Goal: Task Accomplishment & Management: Use online tool/utility

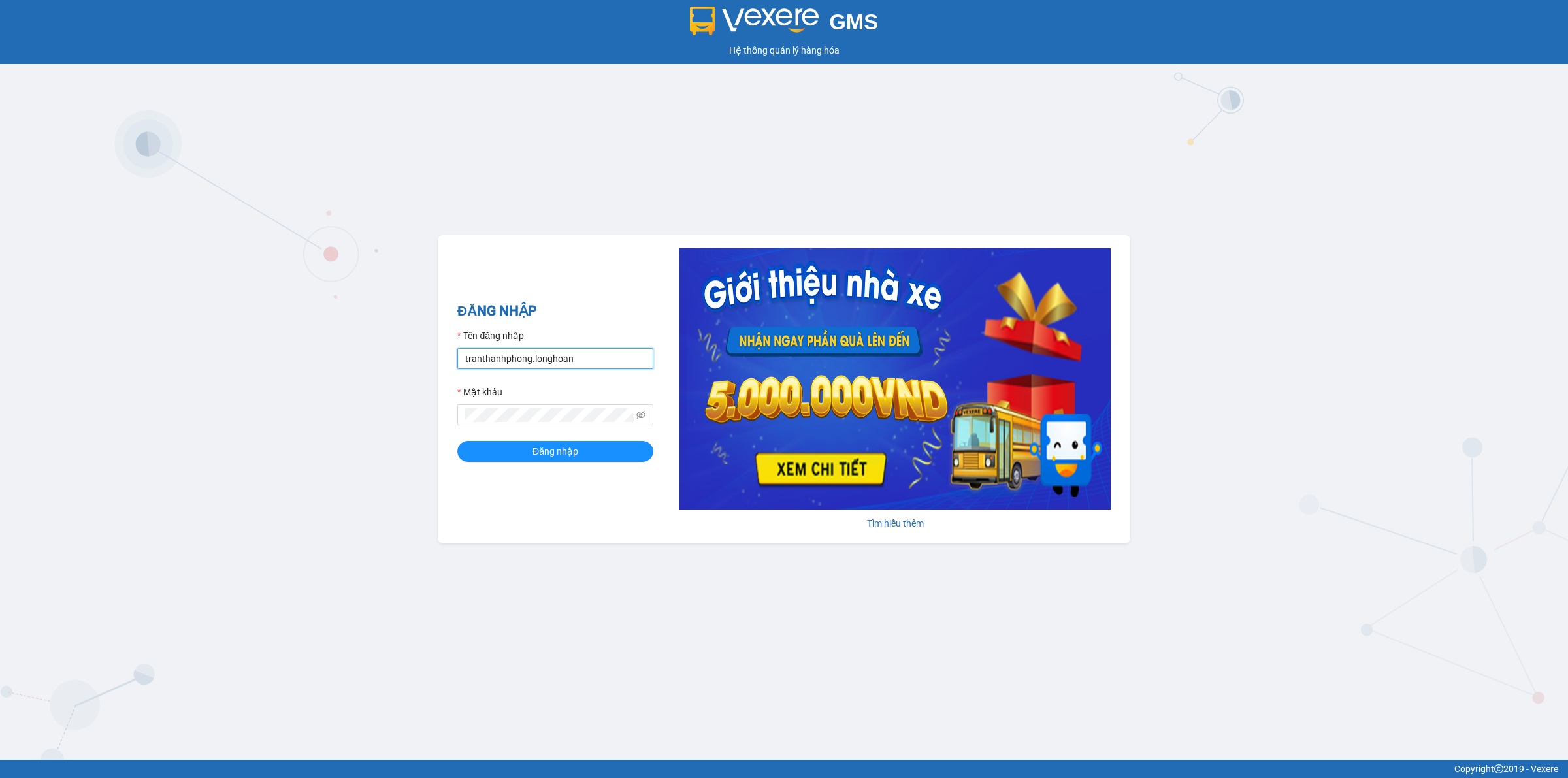
click at [526, 354] on input "tranthanhphong.longhoan" at bounding box center [555, 359] width 196 height 21
click at [524, 354] on input "tranthanhphong.longhoan" at bounding box center [555, 359] width 196 height 21
click at [491, 356] on input "tranthanhphong.longhoan" at bounding box center [555, 359] width 196 height 21
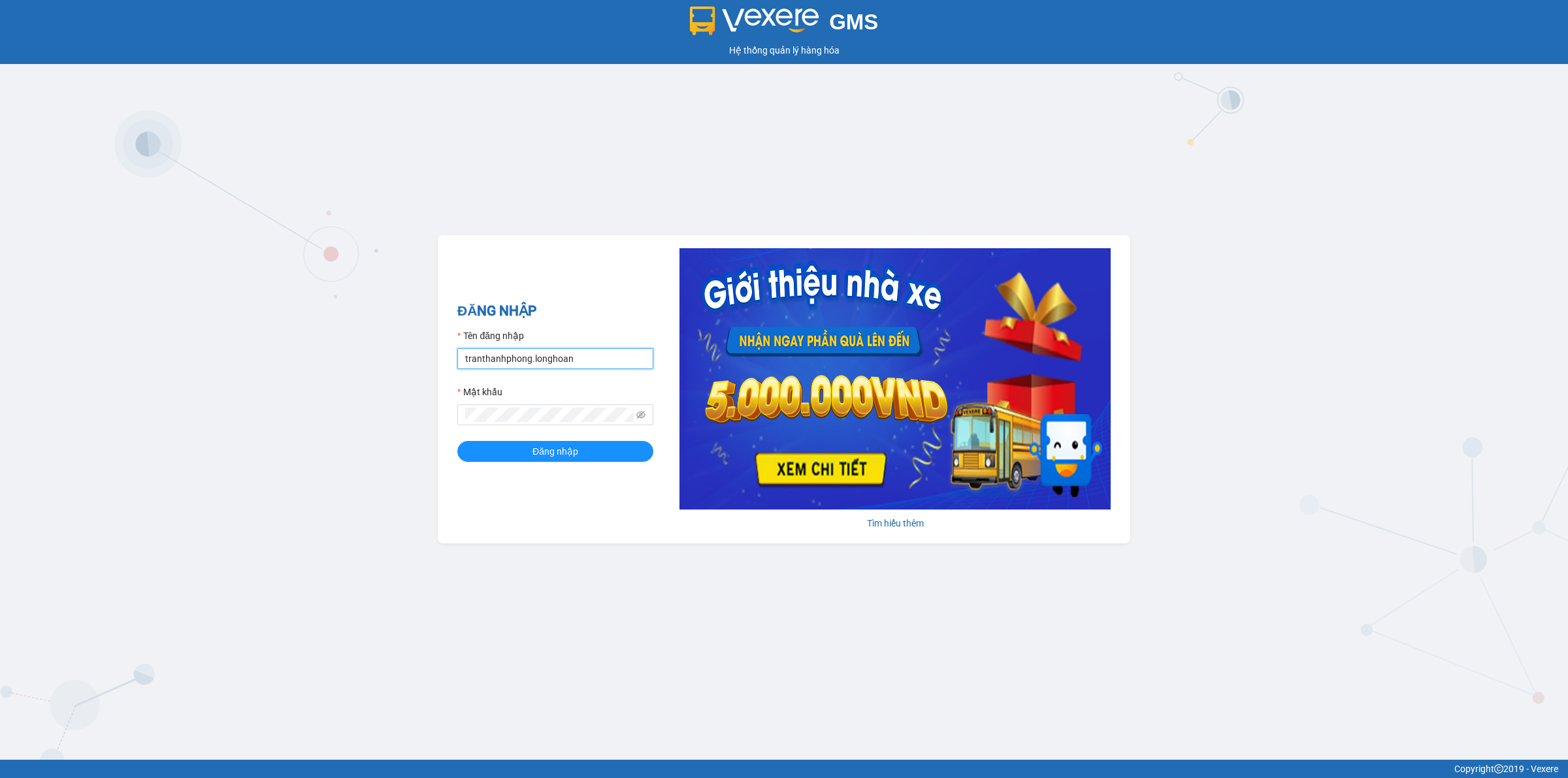
click at [491, 356] on input "tranthanhphong.longhoan" at bounding box center [555, 359] width 196 height 21
click at [489, 355] on input "tranthanhphong.longhoan" at bounding box center [555, 359] width 196 height 21
type input "tranvanthinh.longhoan"
click at [457, 440] on button "Đăng nhập" at bounding box center [555, 451] width 196 height 21
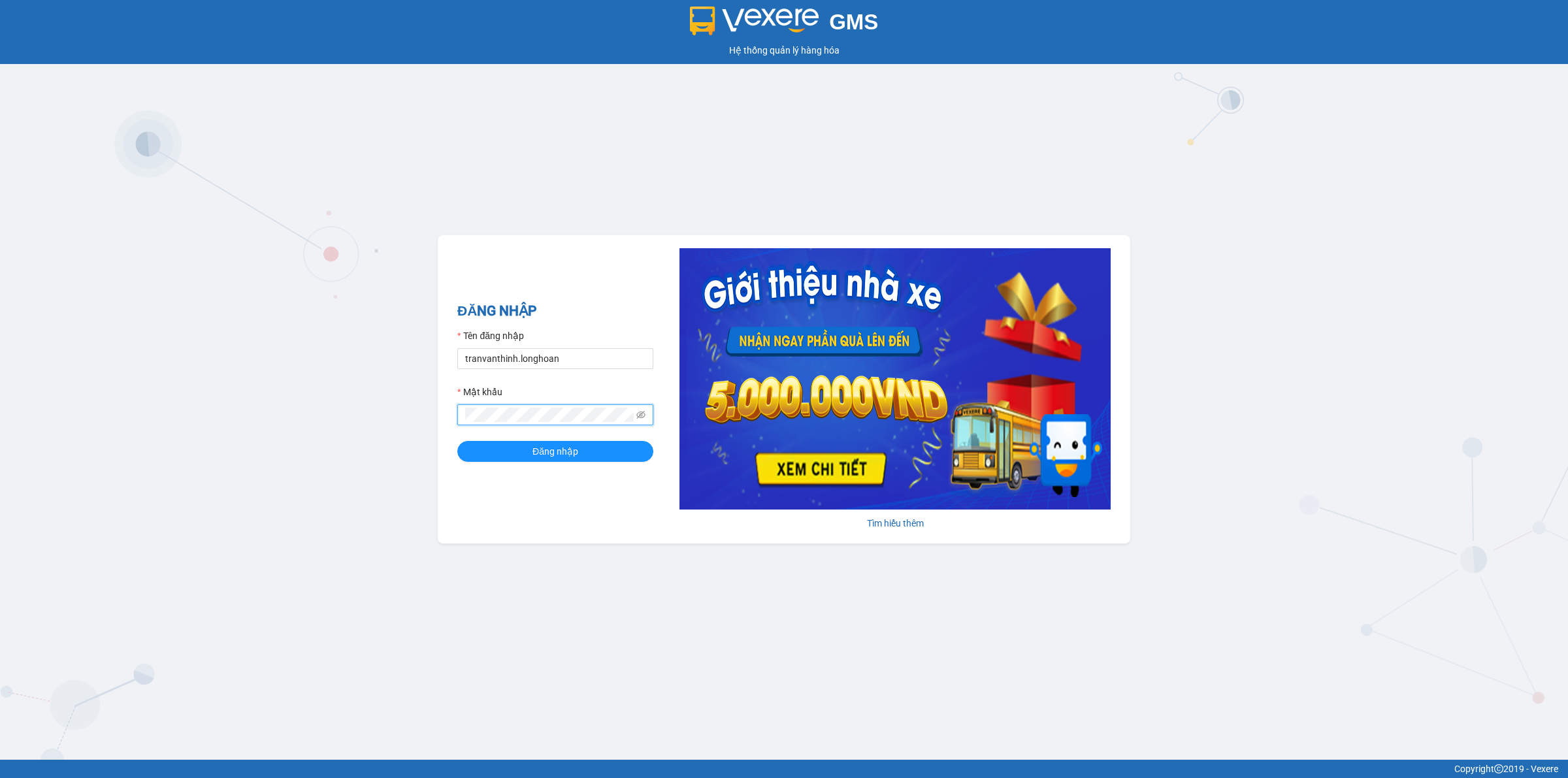
click at [457, 440] on button "Đăng nhập" at bounding box center [555, 451] width 196 height 21
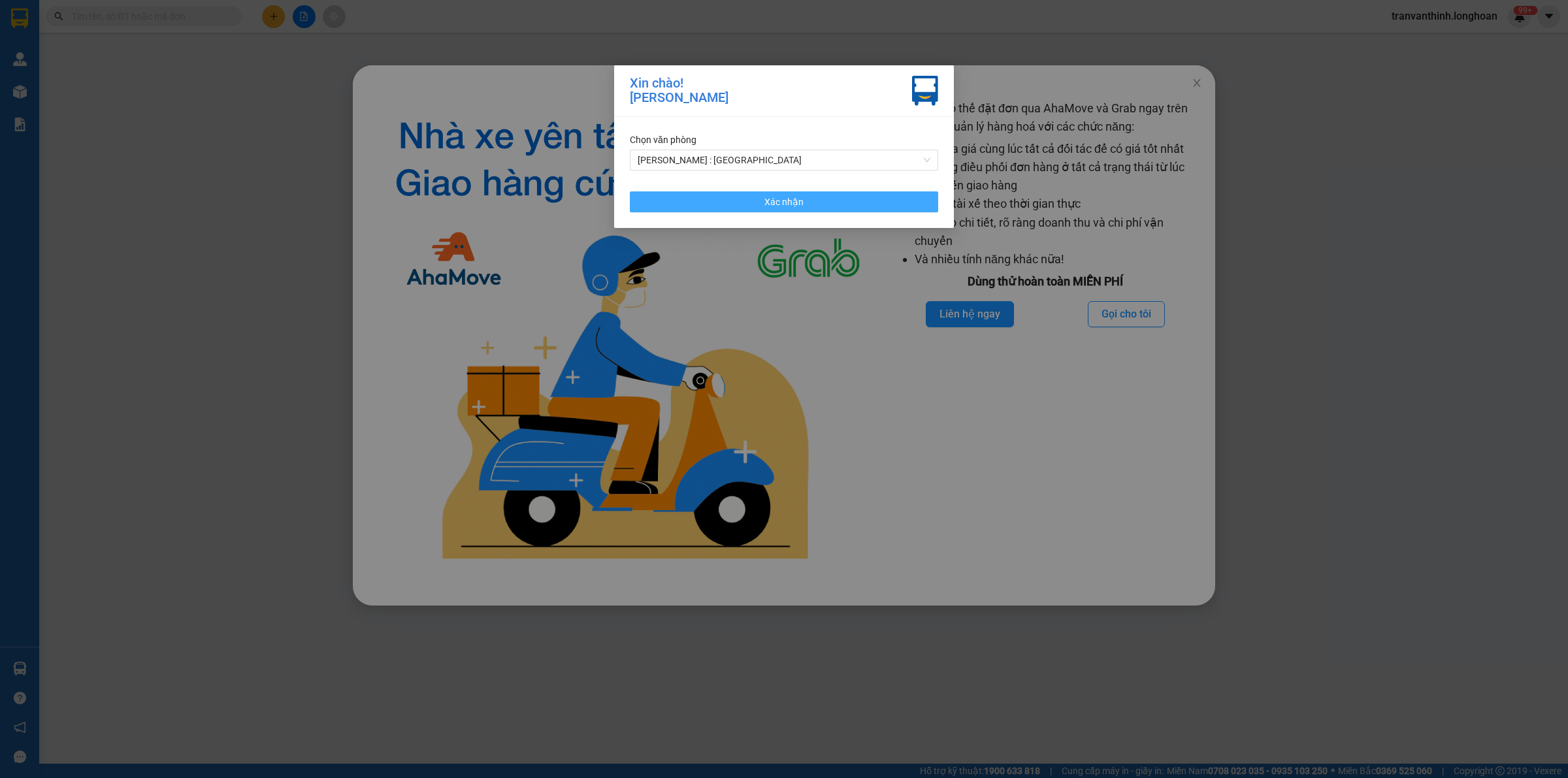
click at [782, 201] on span "Xác nhận" at bounding box center [784, 201] width 39 height 14
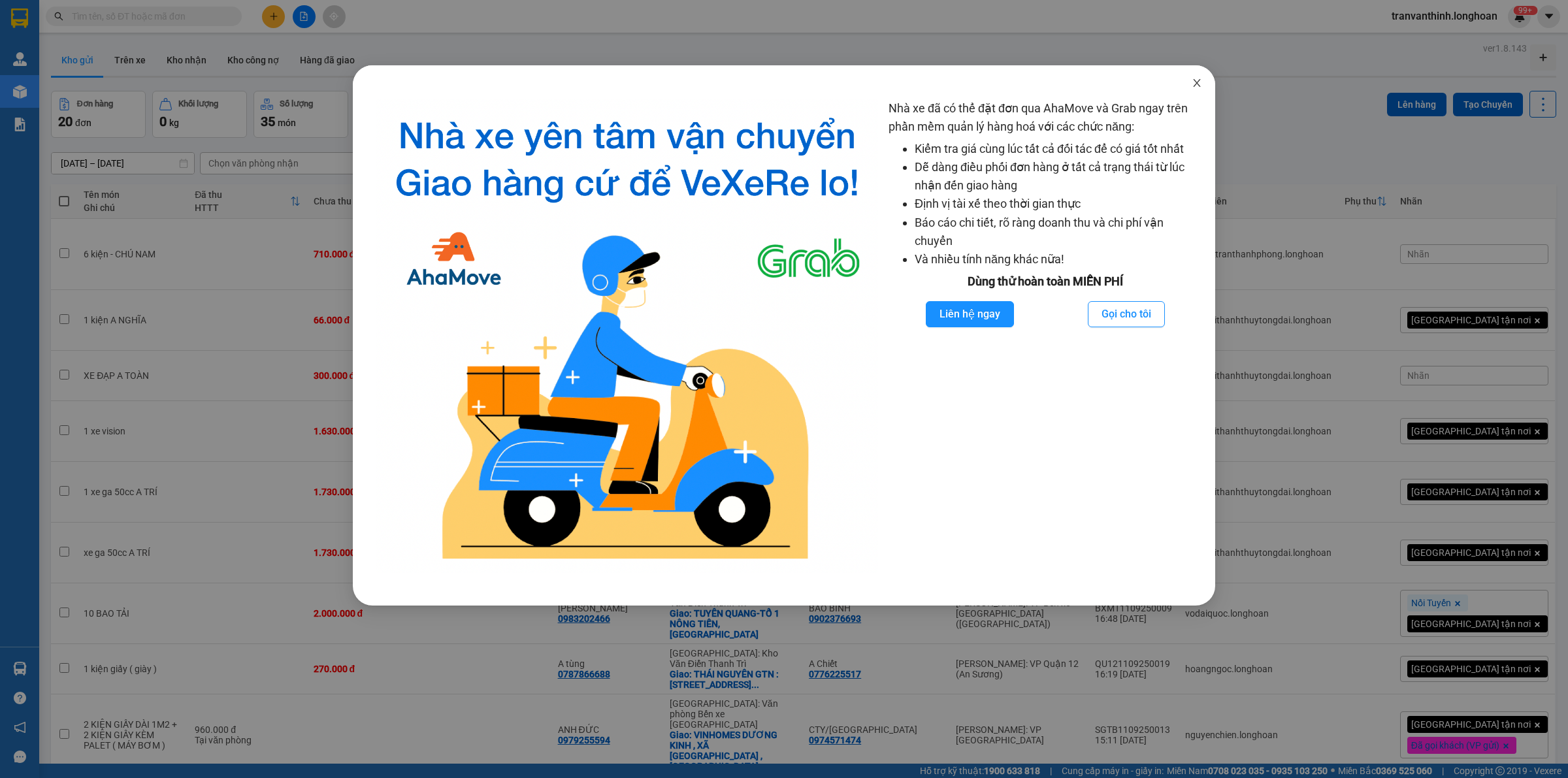
click at [1202, 83] on span "Close" at bounding box center [1196, 83] width 37 height 37
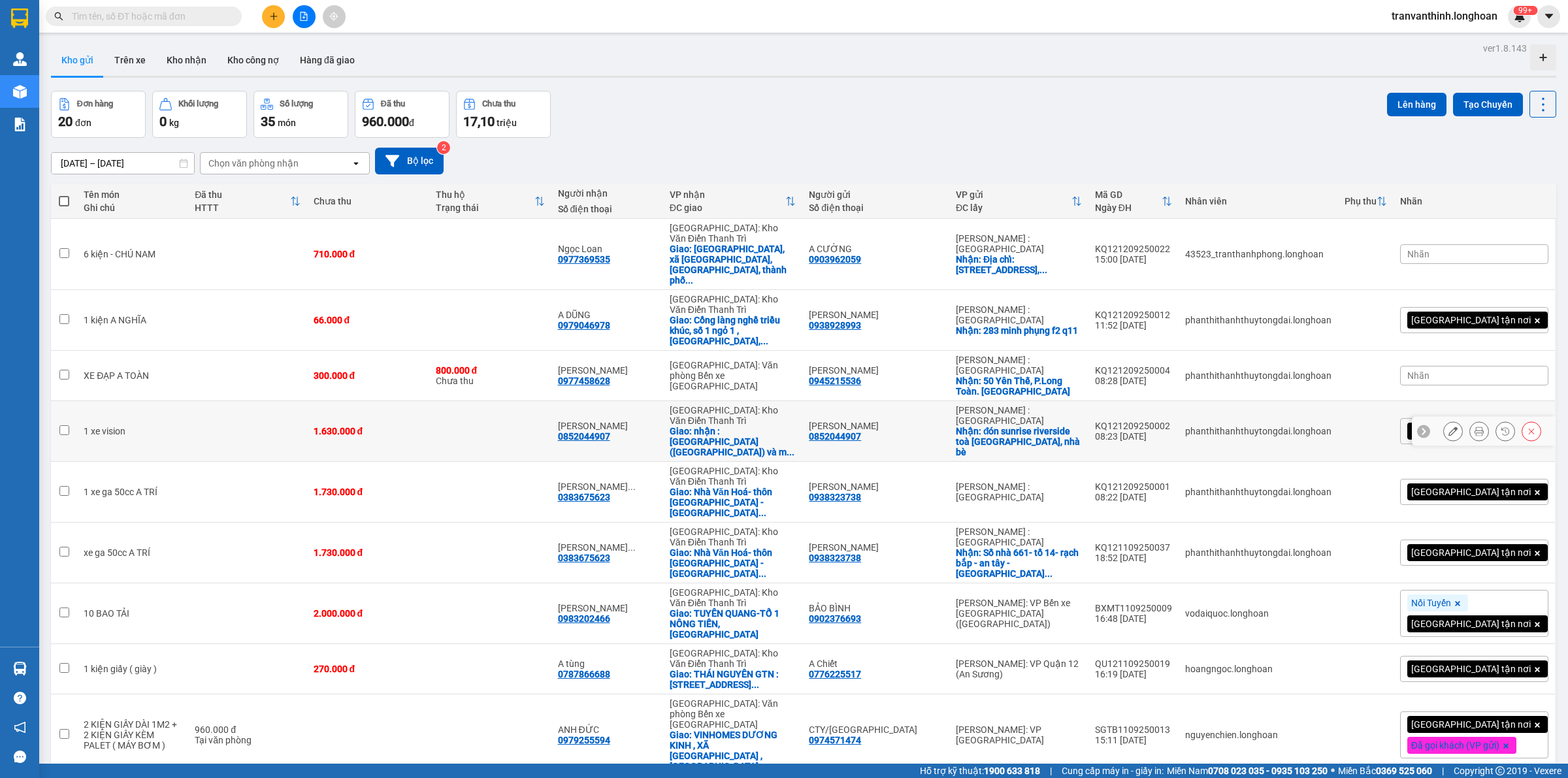
scroll to position [60, 0]
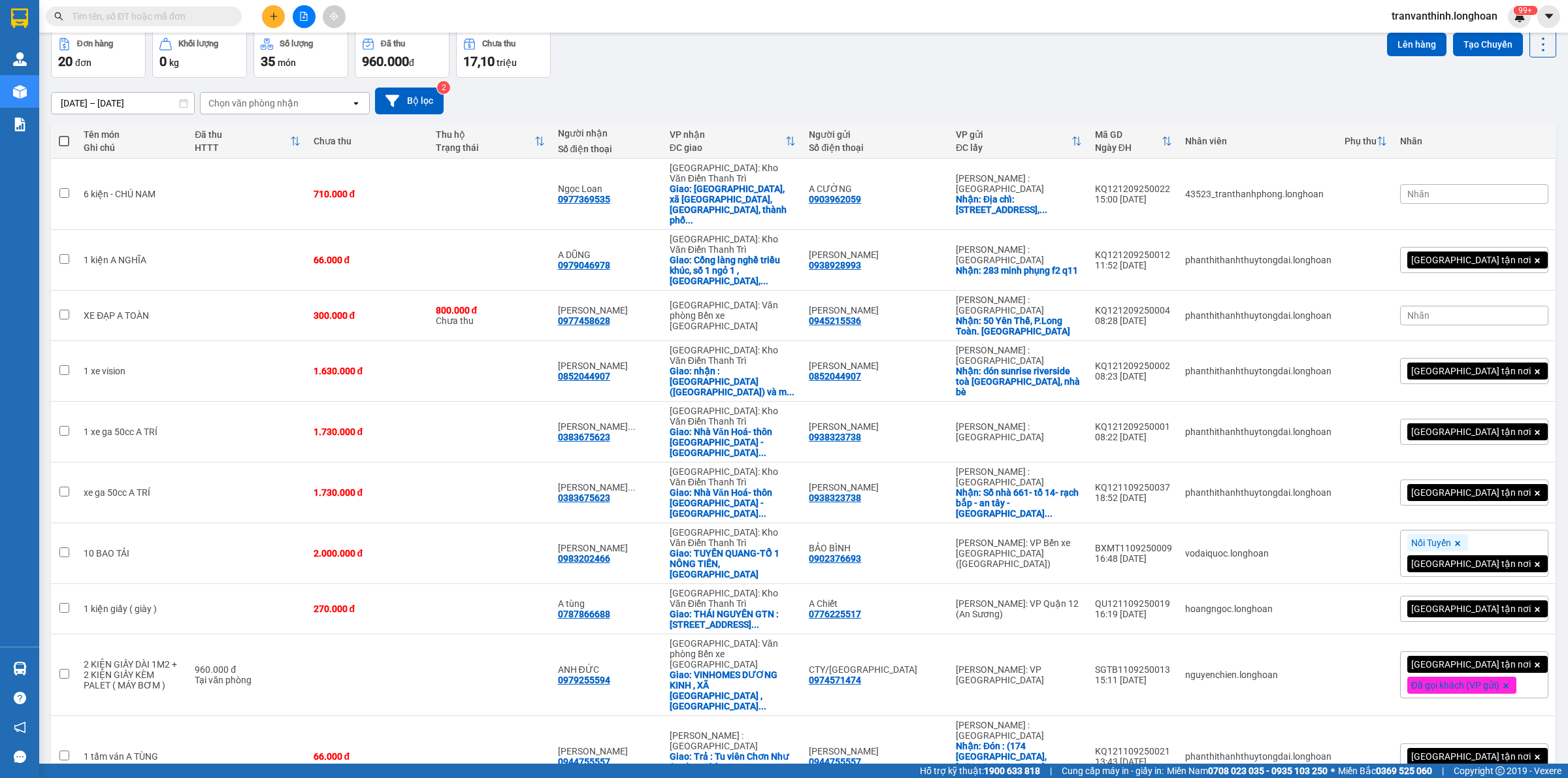
click at [1497, 635] on div "100 / trang" at bounding box center [1499, 628] width 78 height 23
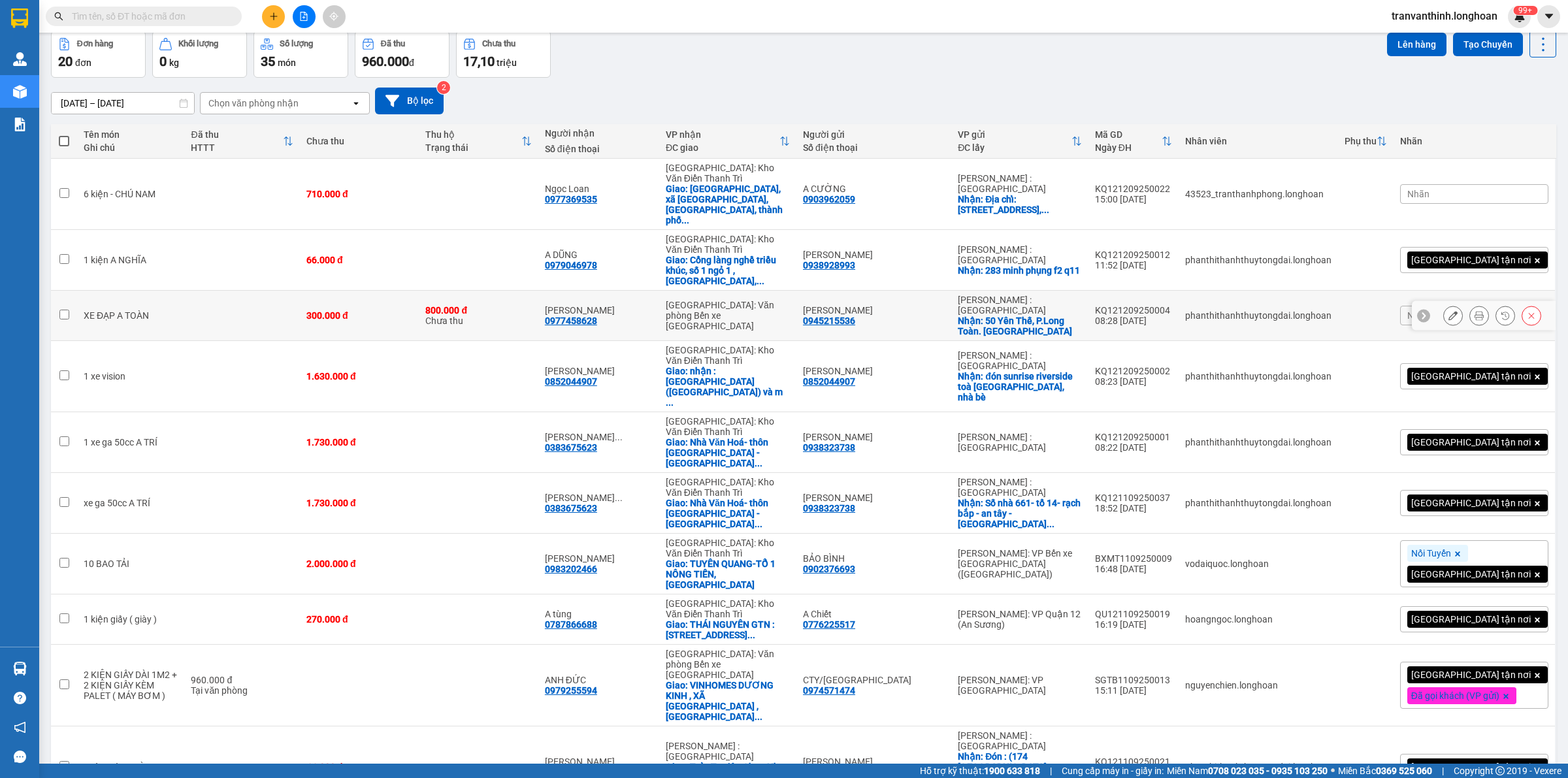
scroll to position [0, 0]
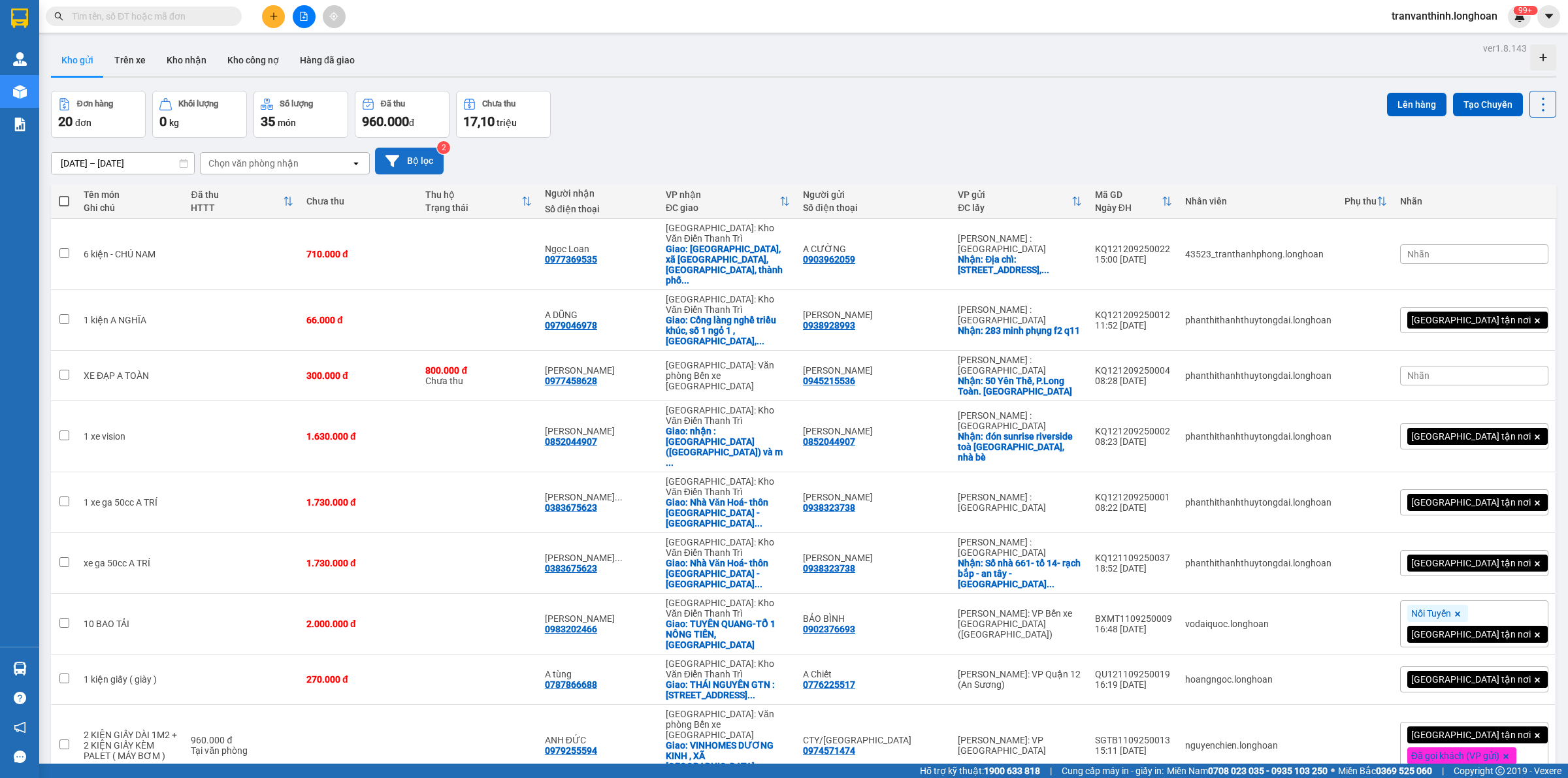
click at [410, 161] on button "Bộ lọc" at bounding box center [409, 161] width 68 height 27
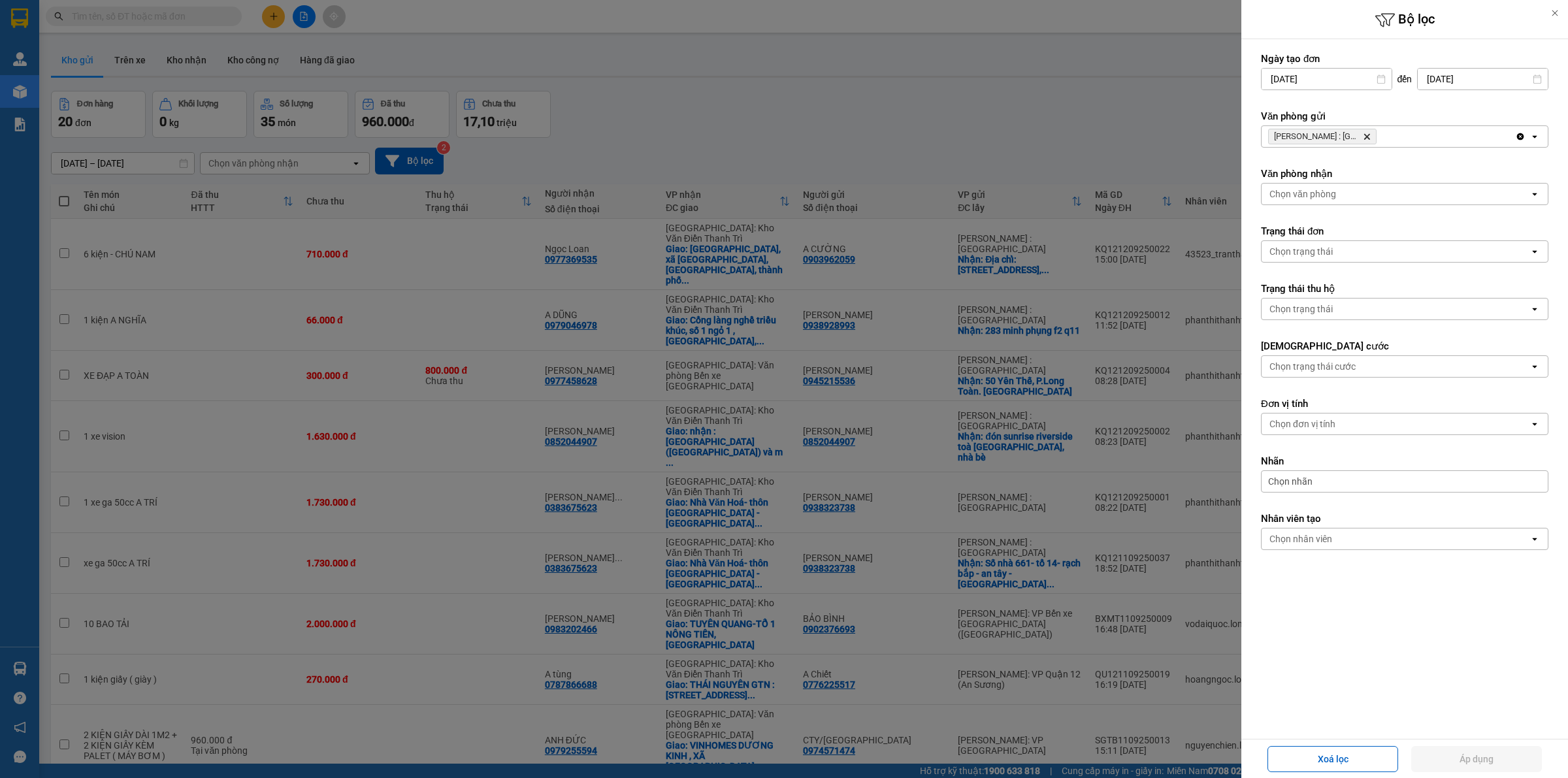
click at [1368, 134] on icon "Delete" at bounding box center [1366, 137] width 8 height 8
click at [1369, 134] on div "Chọn văn phòng" at bounding box center [1395, 137] width 268 height 21
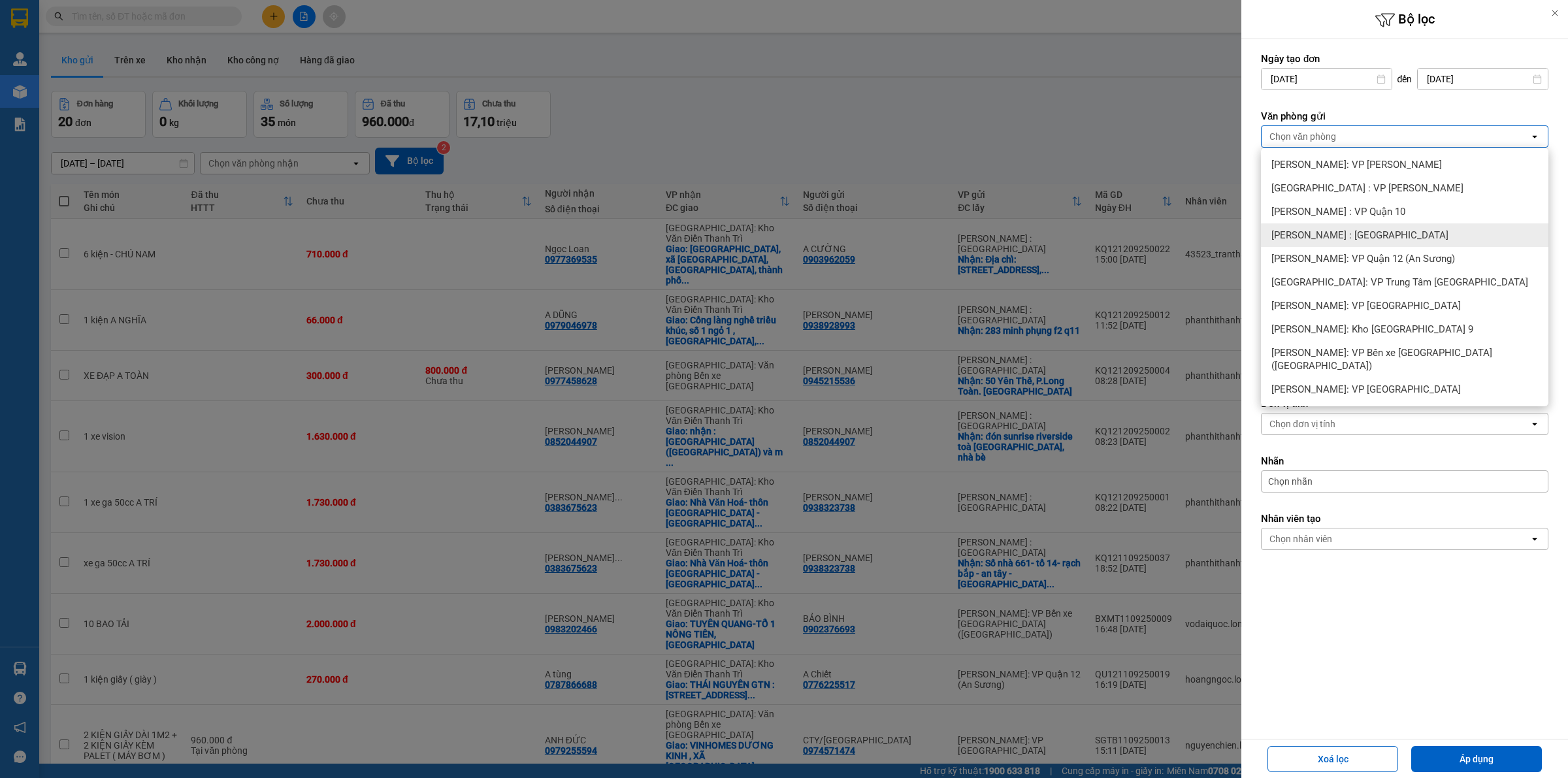
click at [1368, 236] on span "[PERSON_NAME] : [GEOGRAPHIC_DATA]" at bounding box center [1360, 235] width 177 height 13
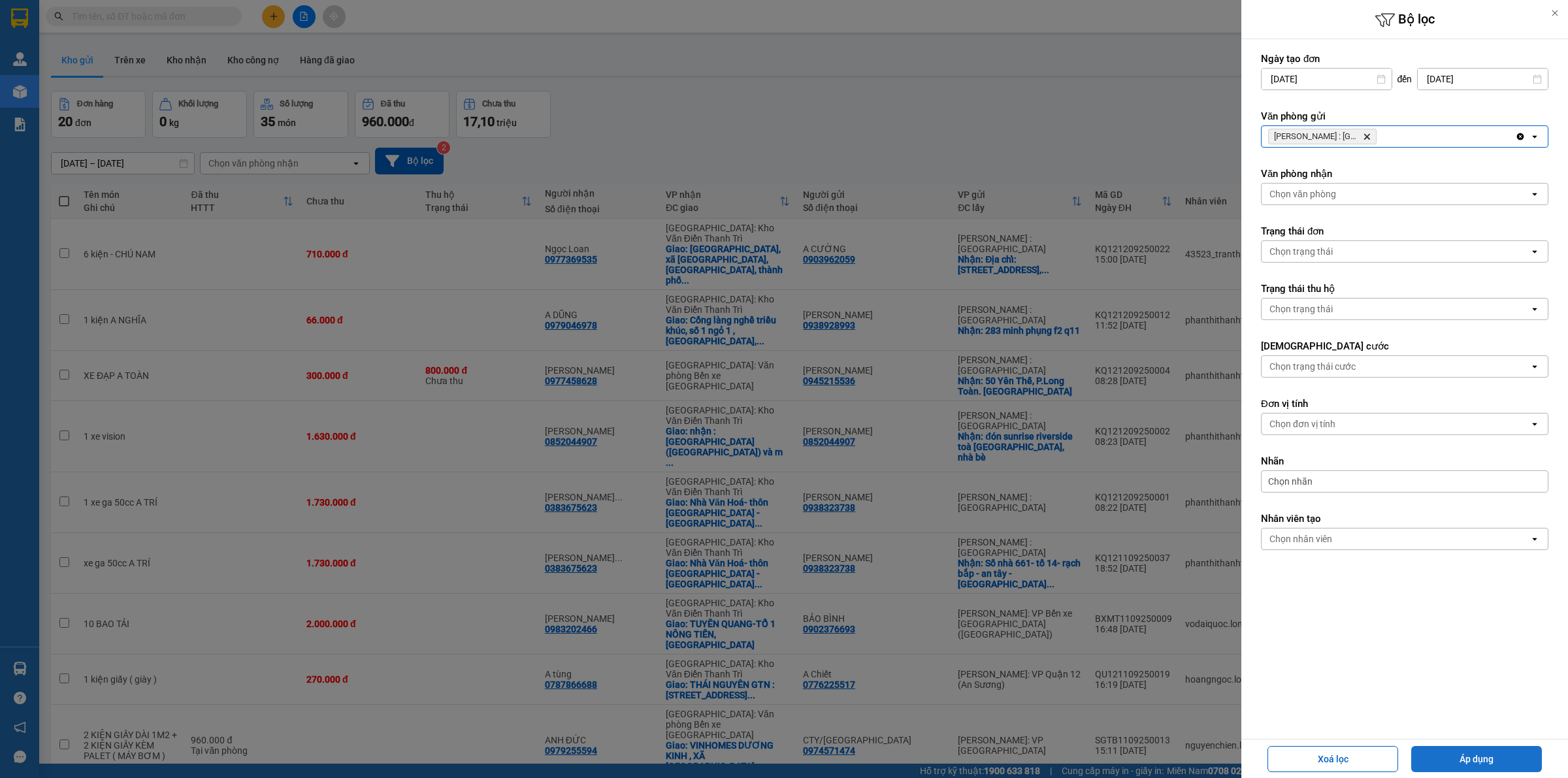
click at [1470, 764] on button "Áp dụng" at bounding box center [1476, 758] width 131 height 26
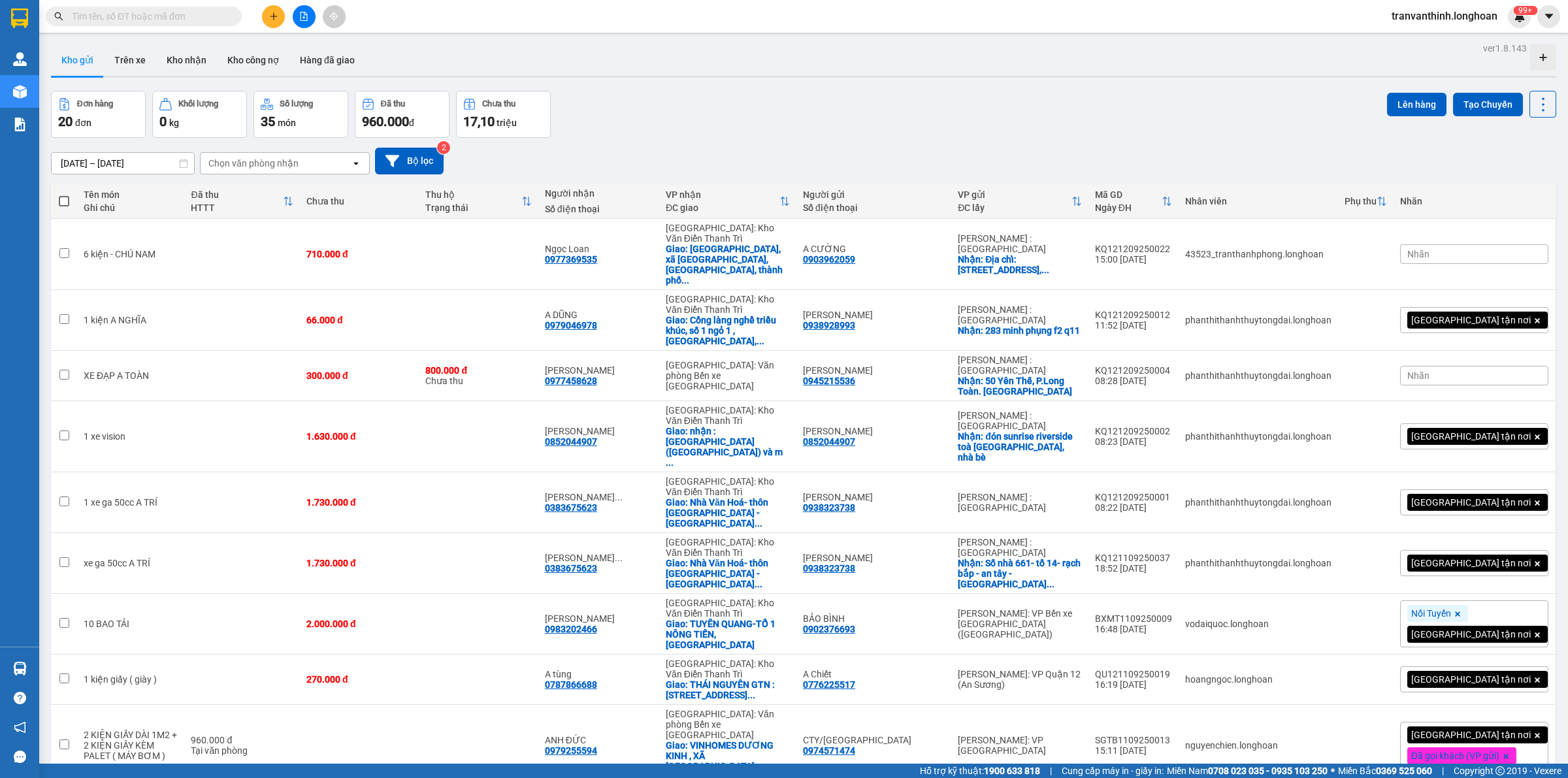
click at [302, 20] on icon "file-add" at bounding box center [304, 17] width 9 height 9
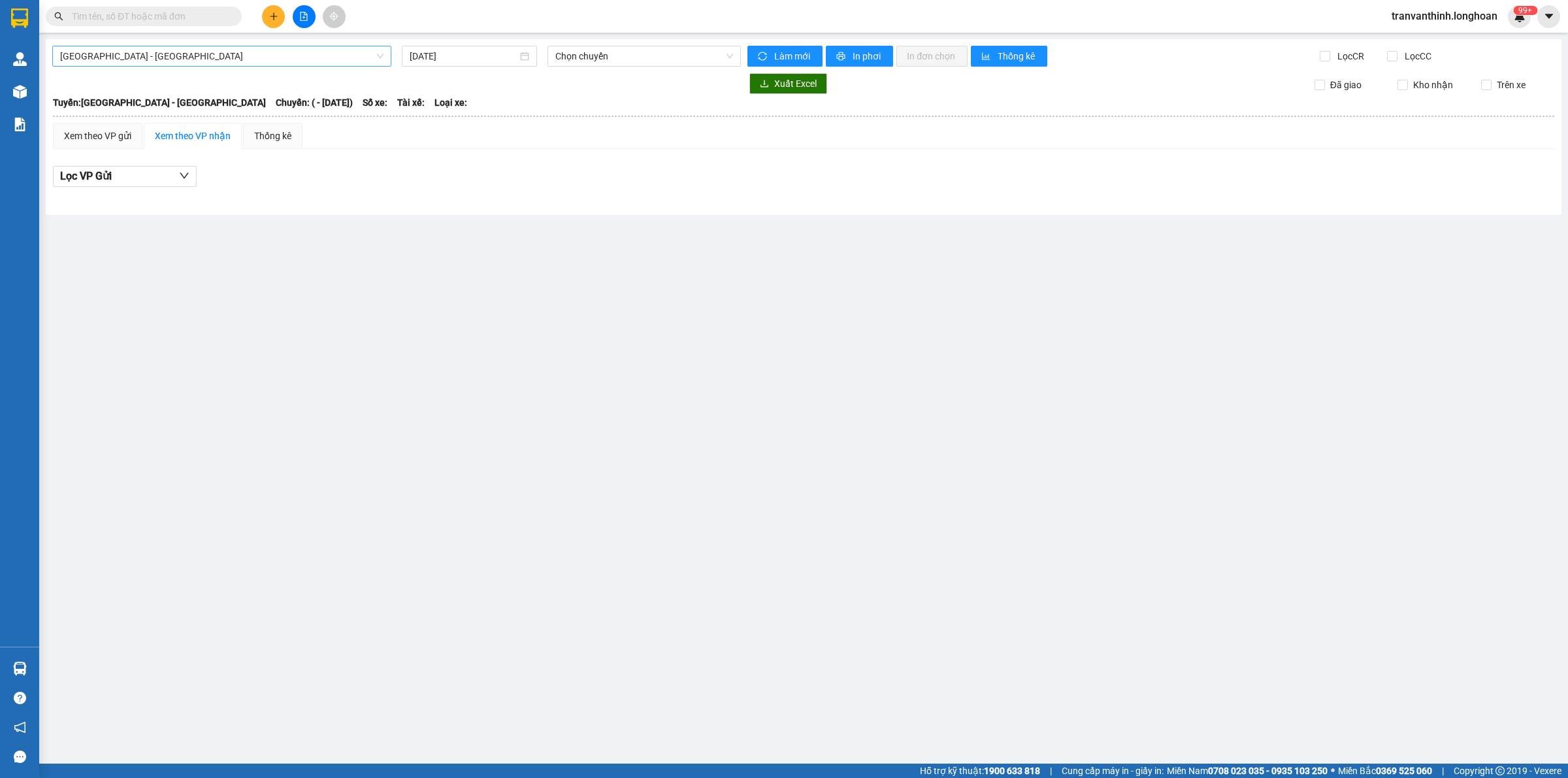
click at [301, 59] on span "[GEOGRAPHIC_DATA] - [GEOGRAPHIC_DATA]" at bounding box center [221, 56] width 324 height 20
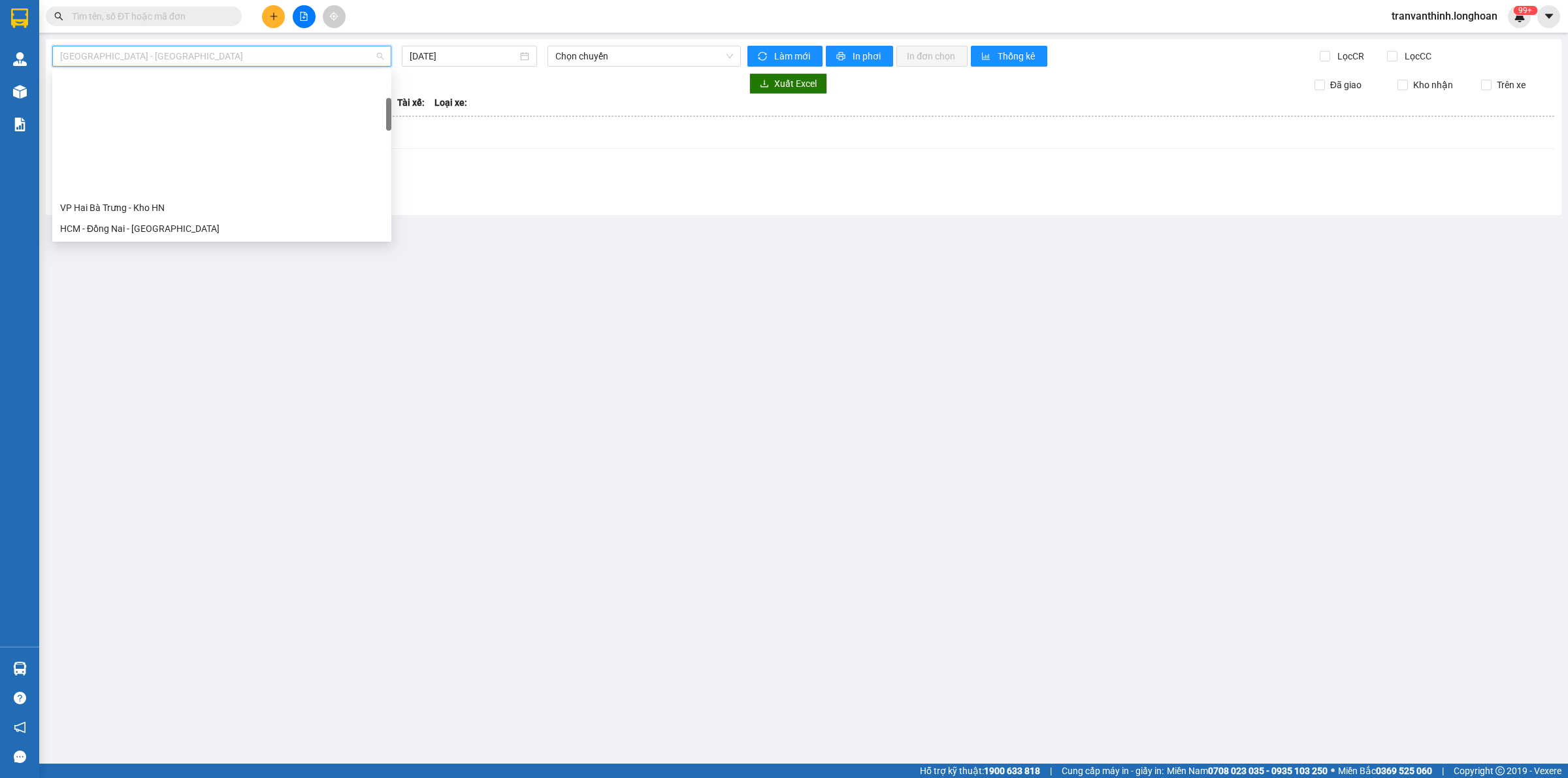
scroll to position [888, 0]
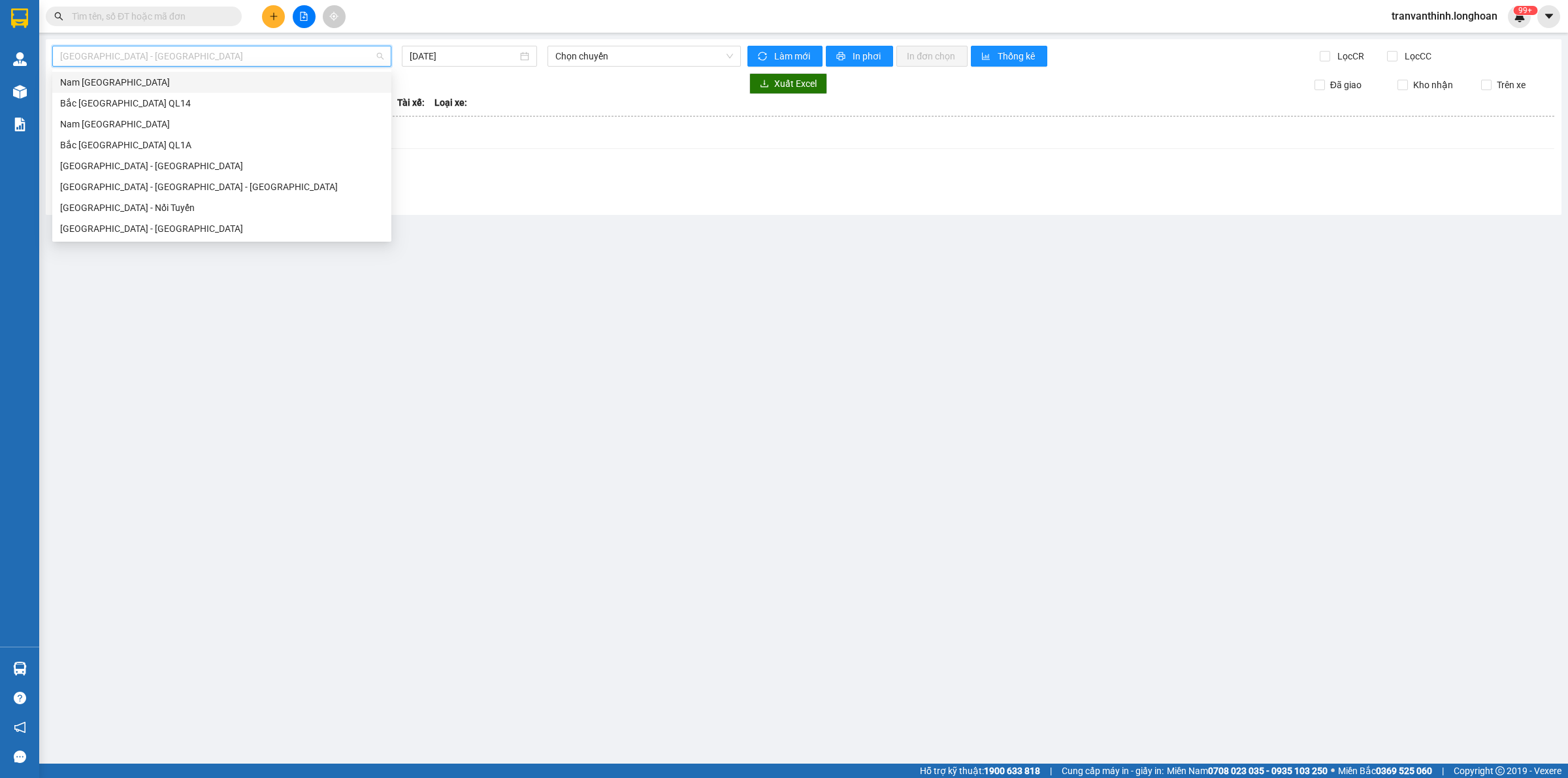
click at [133, 60] on span "[GEOGRAPHIC_DATA] - [GEOGRAPHIC_DATA]" at bounding box center [221, 56] width 324 height 20
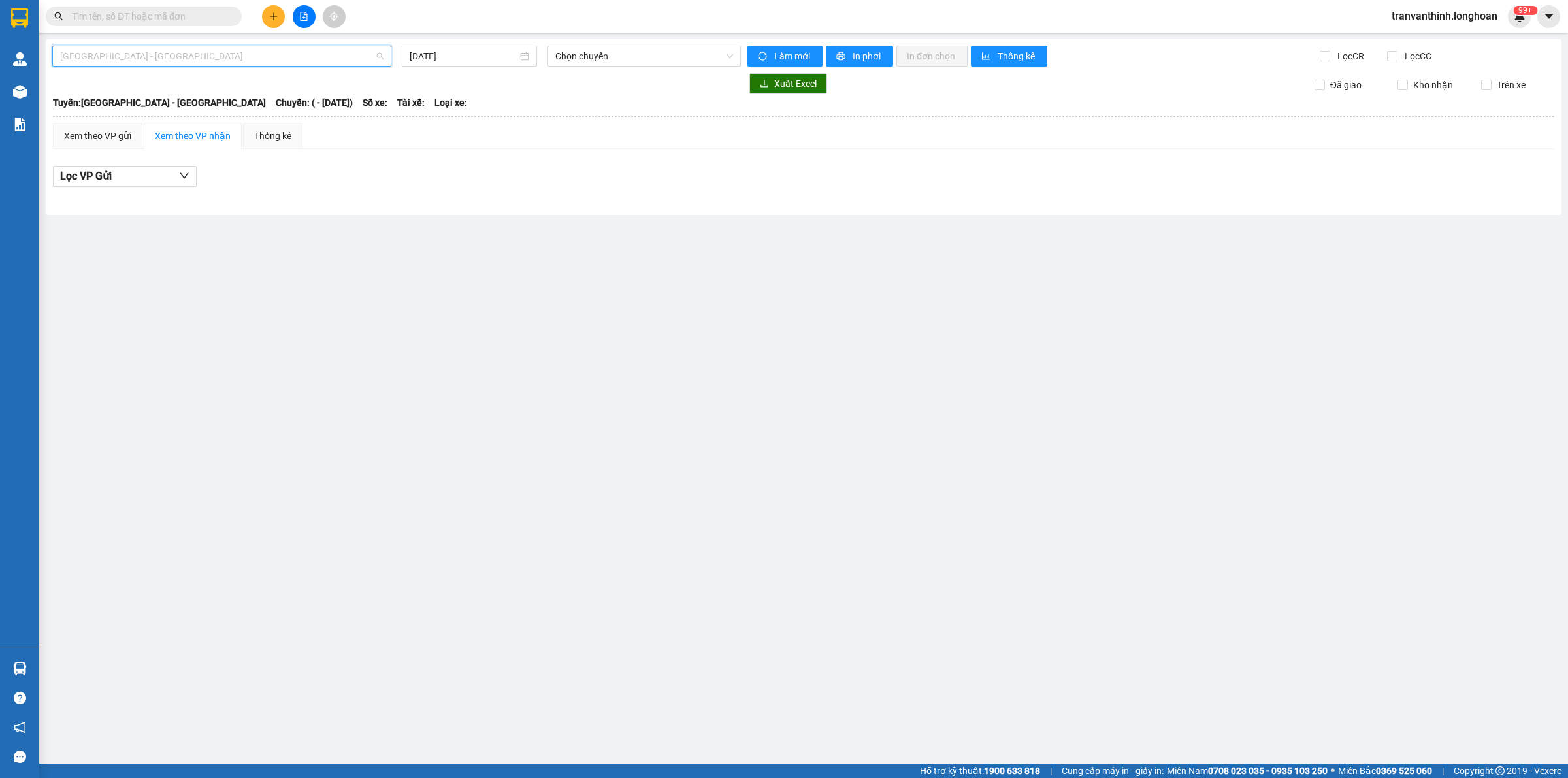
click at [135, 58] on span "[GEOGRAPHIC_DATA] - [GEOGRAPHIC_DATA]" at bounding box center [221, 56] width 324 height 20
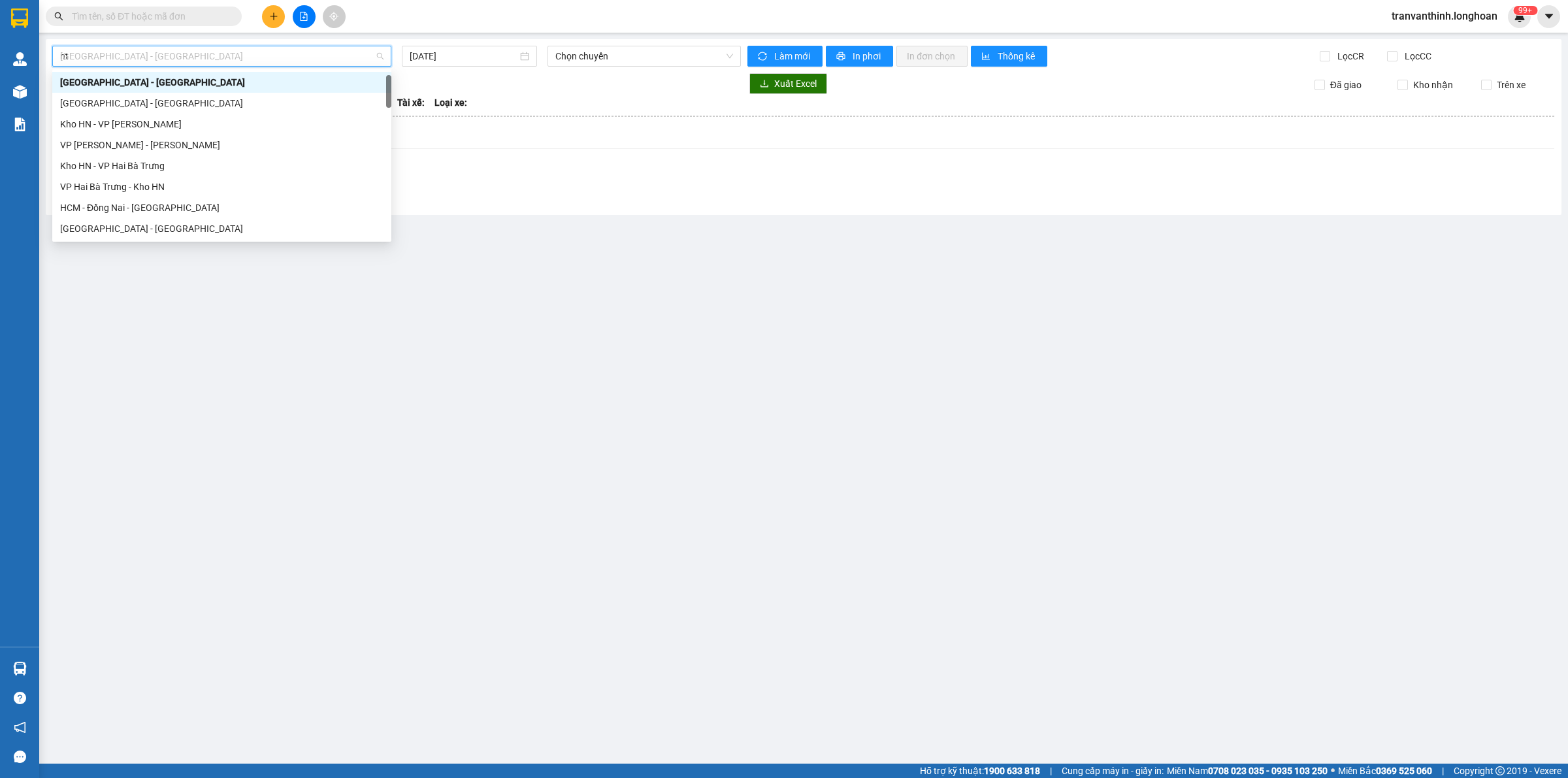
scroll to position [0, 0]
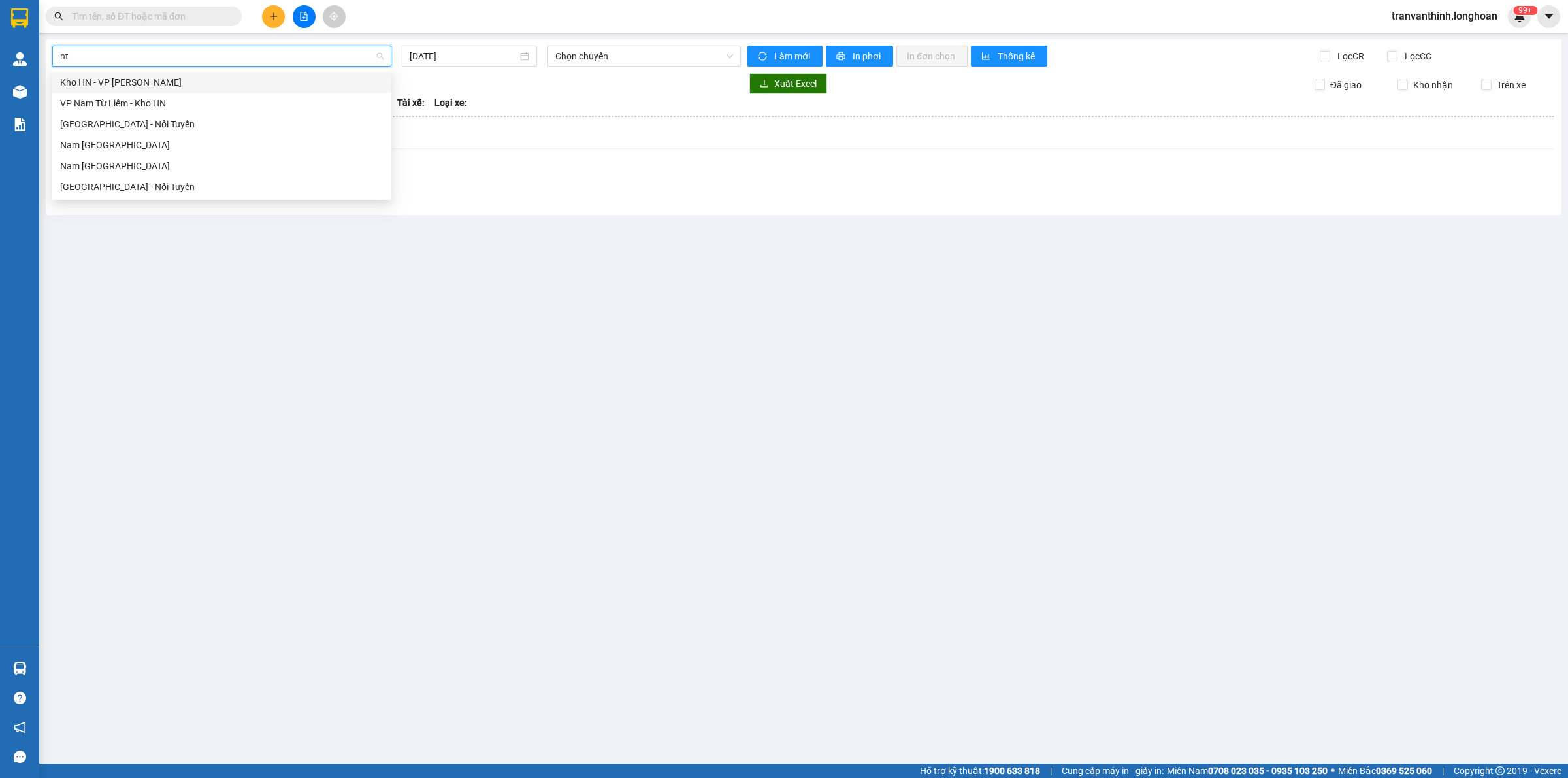
type input "ntb"
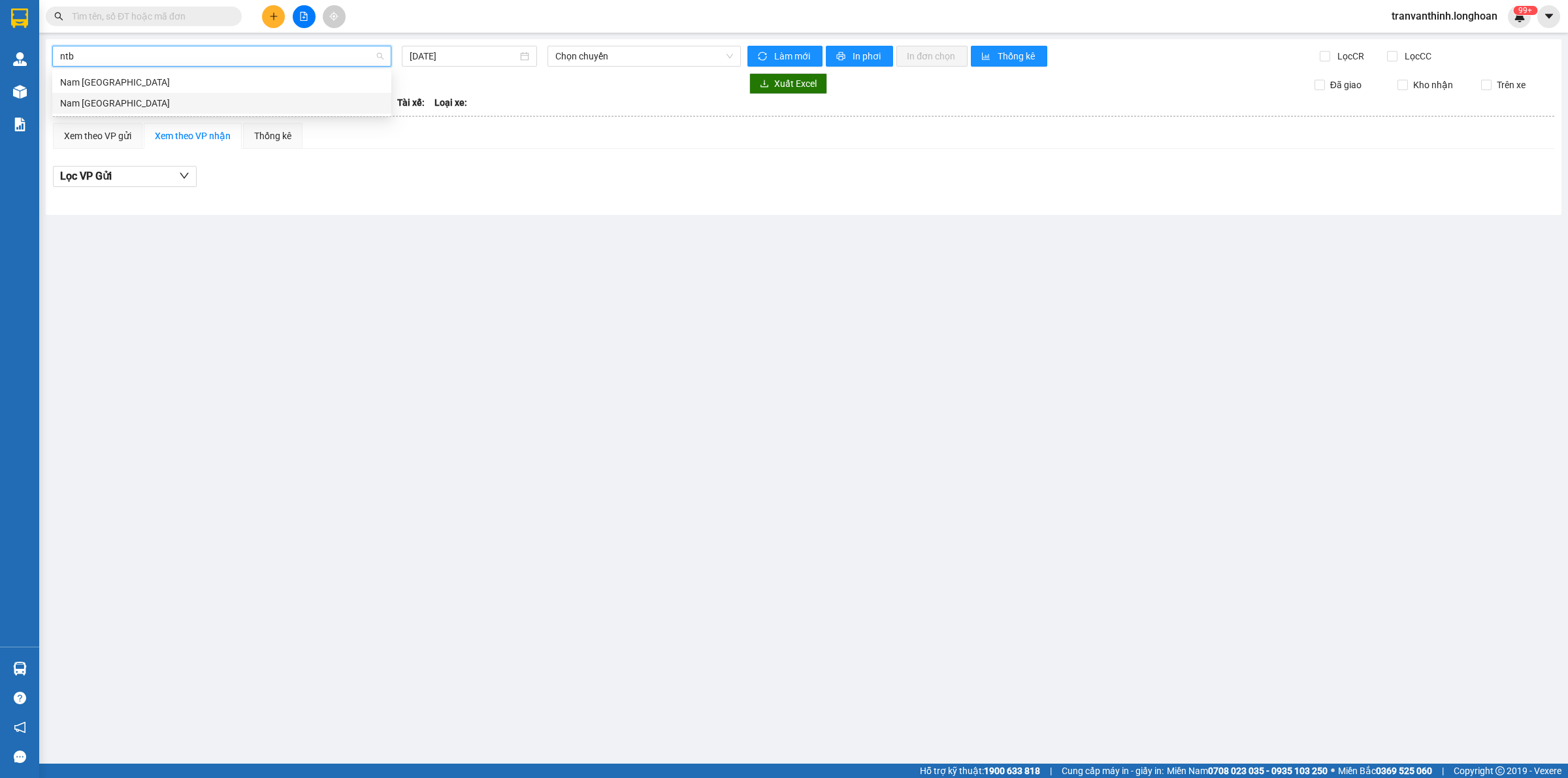
click at [134, 97] on div "Nam [GEOGRAPHIC_DATA]" at bounding box center [221, 103] width 324 height 14
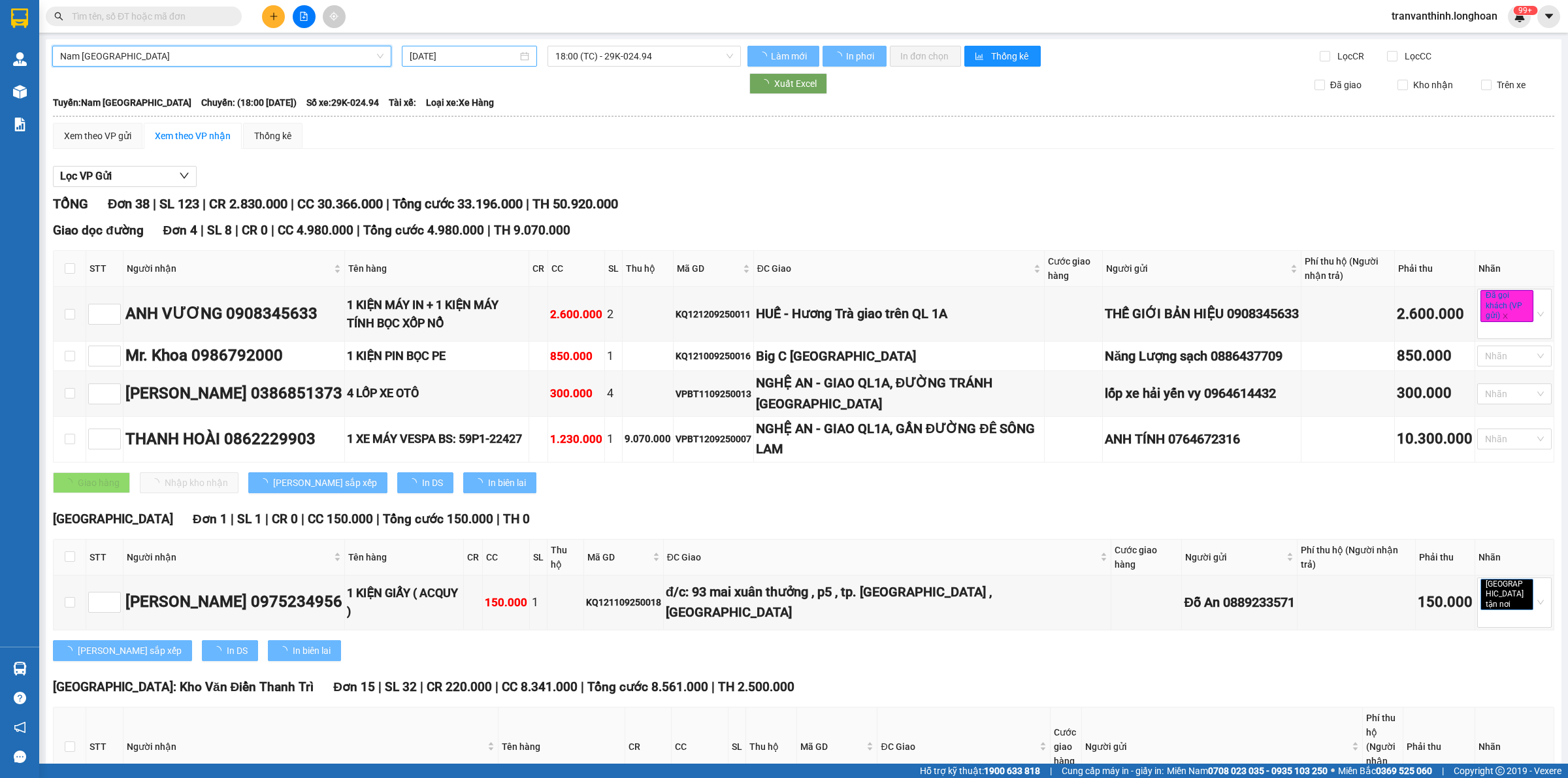
click at [481, 53] on input "[DATE]" at bounding box center [464, 56] width 108 height 14
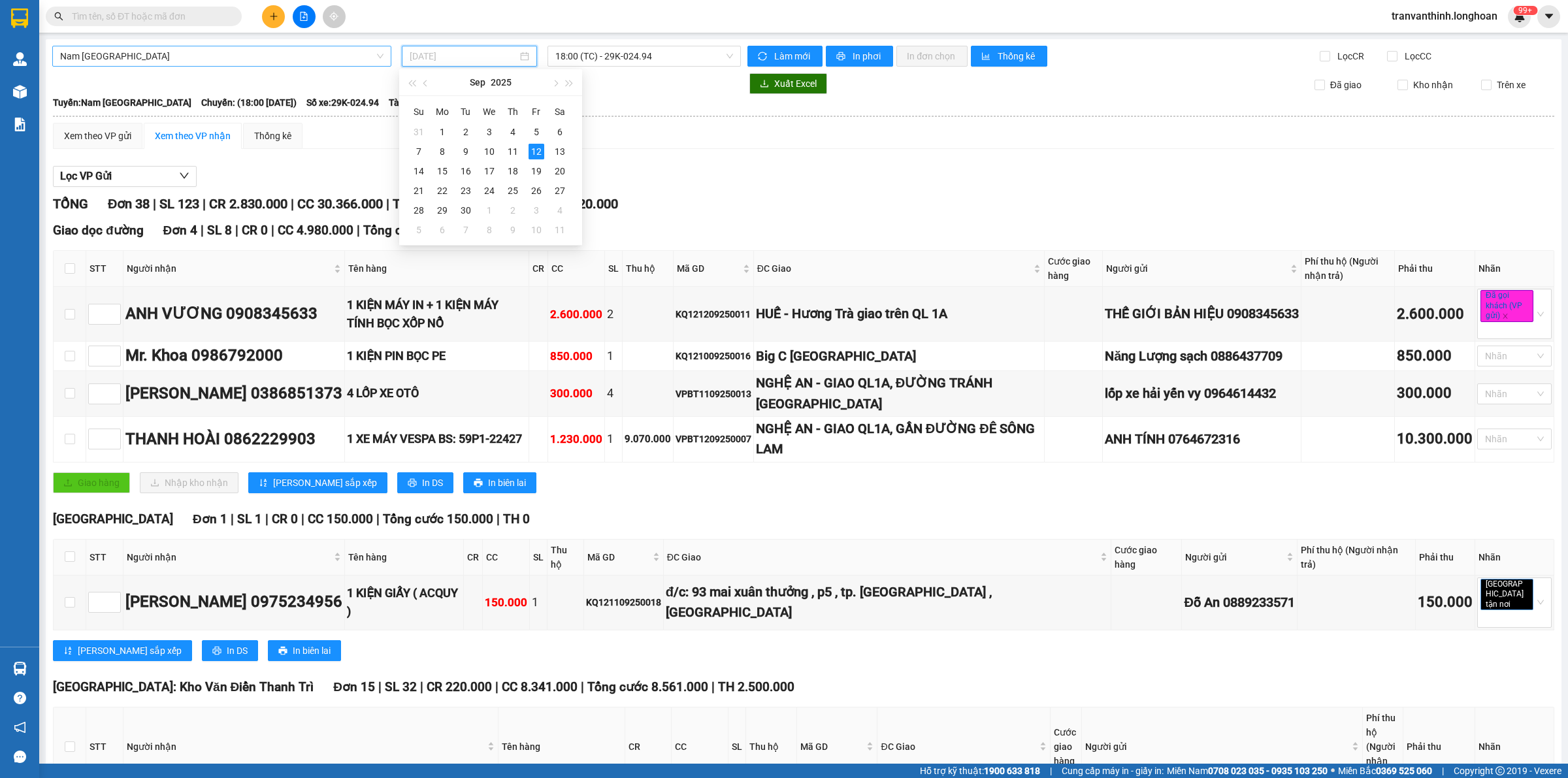
type input "[DATE]"
click at [707, 134] on div "Xem theo VP gửi Xem theo VP nhận Thống kê" at bounding box center [803, 136] width 1501 height 26
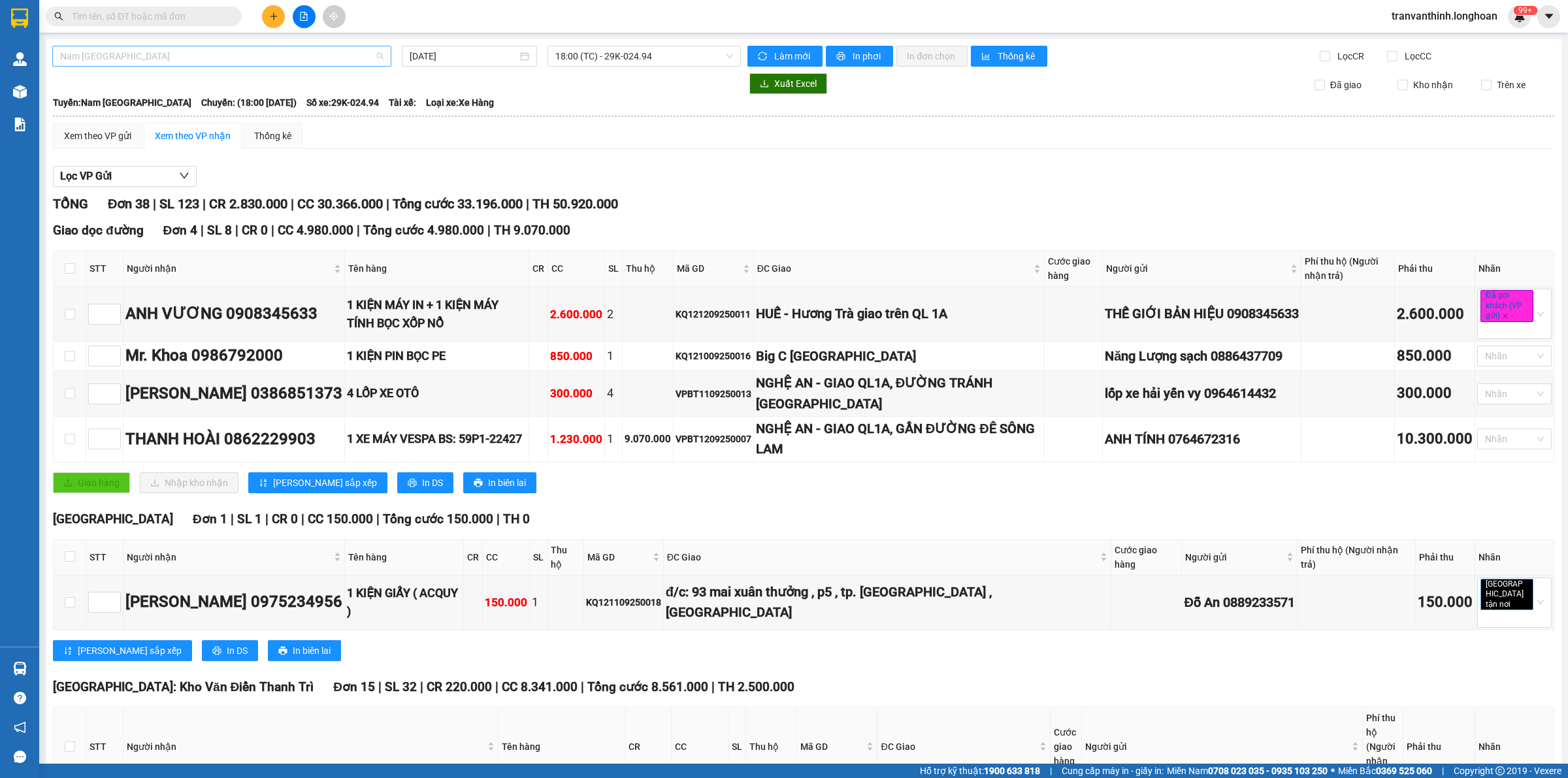
click at [168, 47] on span "Nam [GEOGRAPHIC_DATA]" at bounding box center [221, 56] width 324 height 20
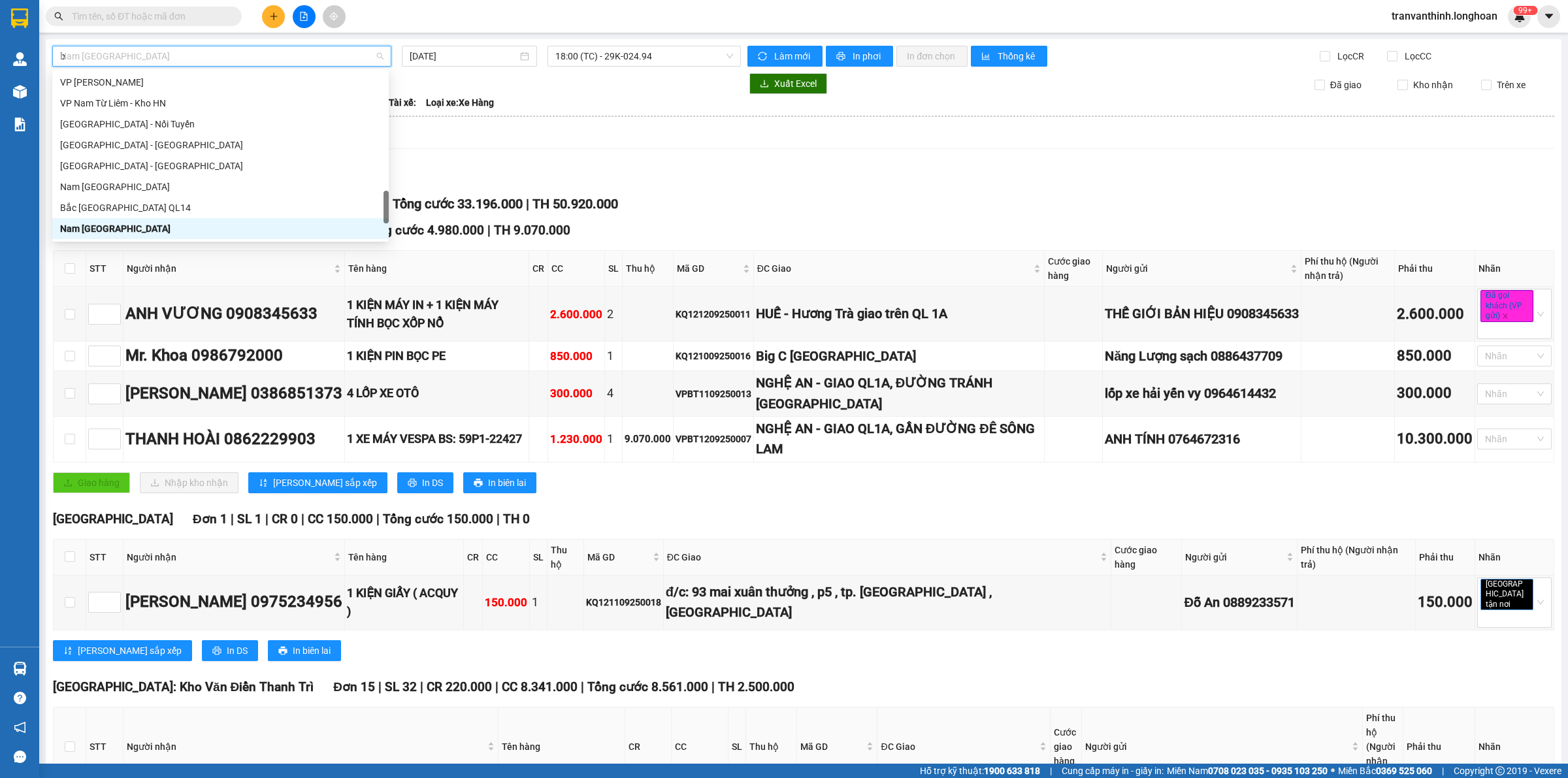
scroll to position [20, 0]
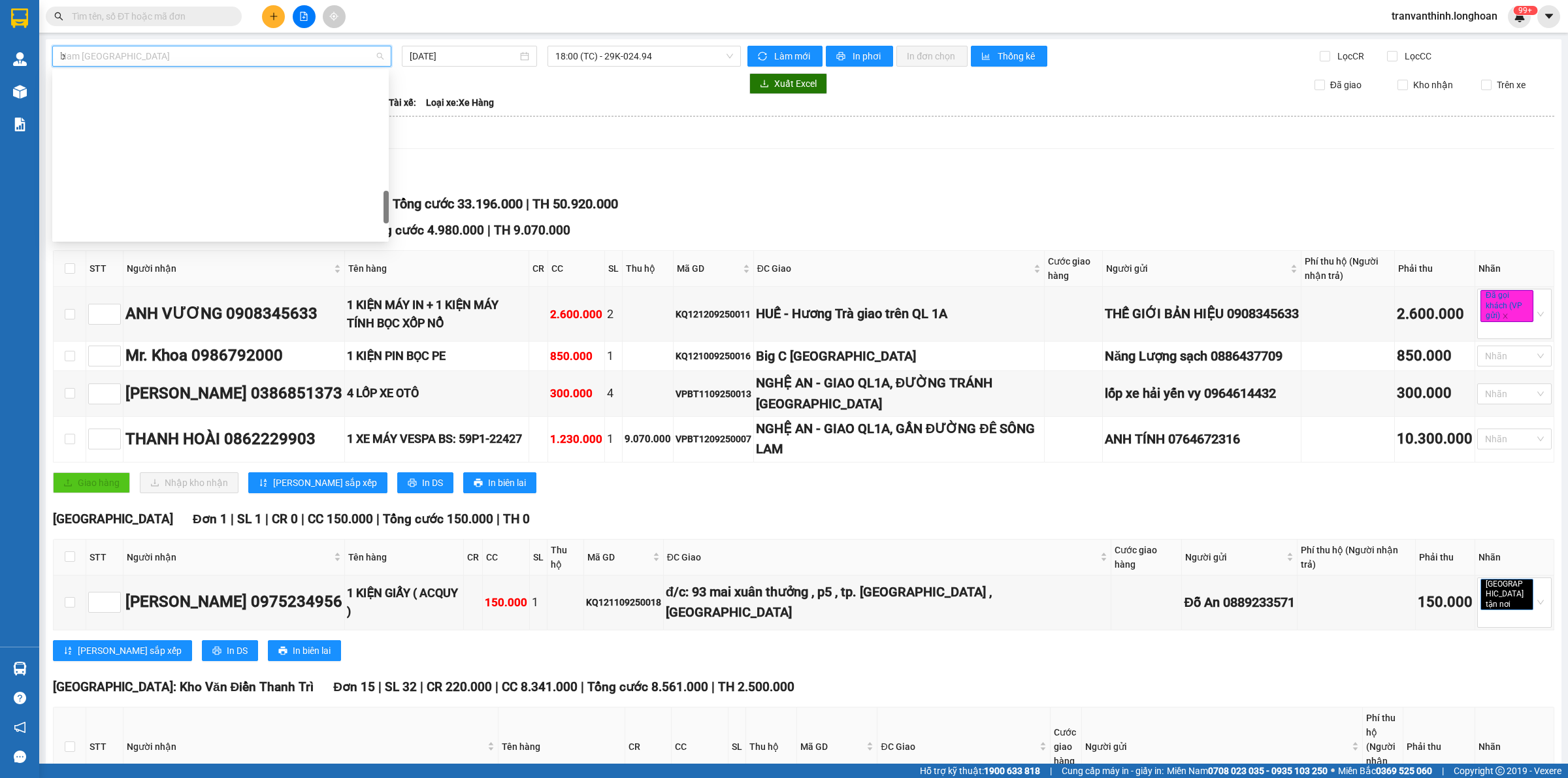
type input "bt"
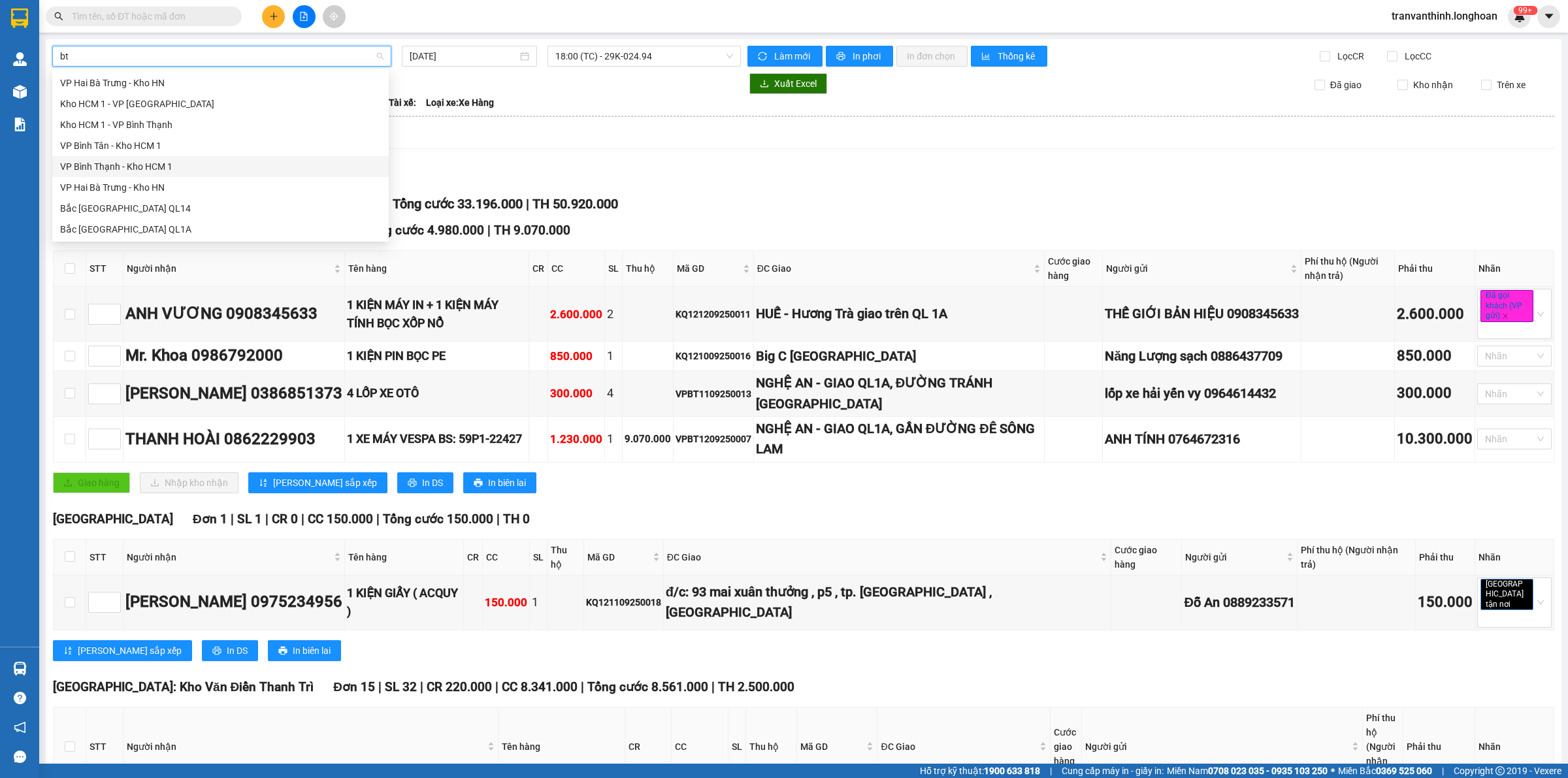
click at [125, 167] on div "VP Bình Thạnh - Kho HCM 1" at bounding box center [220, 166] width 321 height 14
type input "[DATE]"
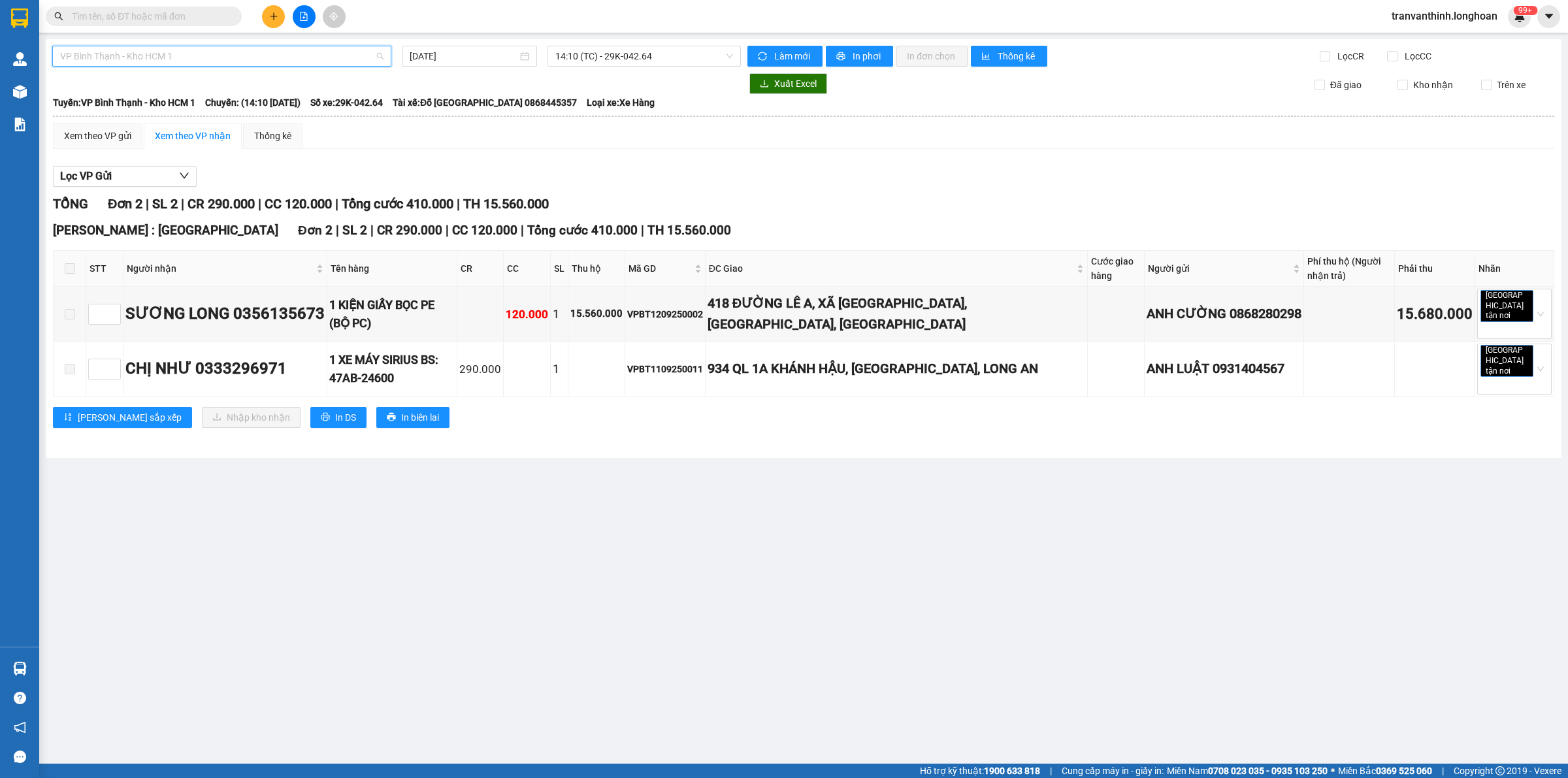
click at [204, 59] on span "VP Bình Thạnh - Kho HCM 1" at bounding box center [221, 56] width 324 height 20
click at [523, 167] on div "Lọc VP Gửi" at bounding box center [803, 176] width 1501 height 22
click at [304, 17] on icon "file-add" at bounding box center [304, 17] width 8 height 9
click at [221, 54] on span "VP Bình Thạnh - Kho HCM 1" at bounding box center [221, 56] width 324 height 20
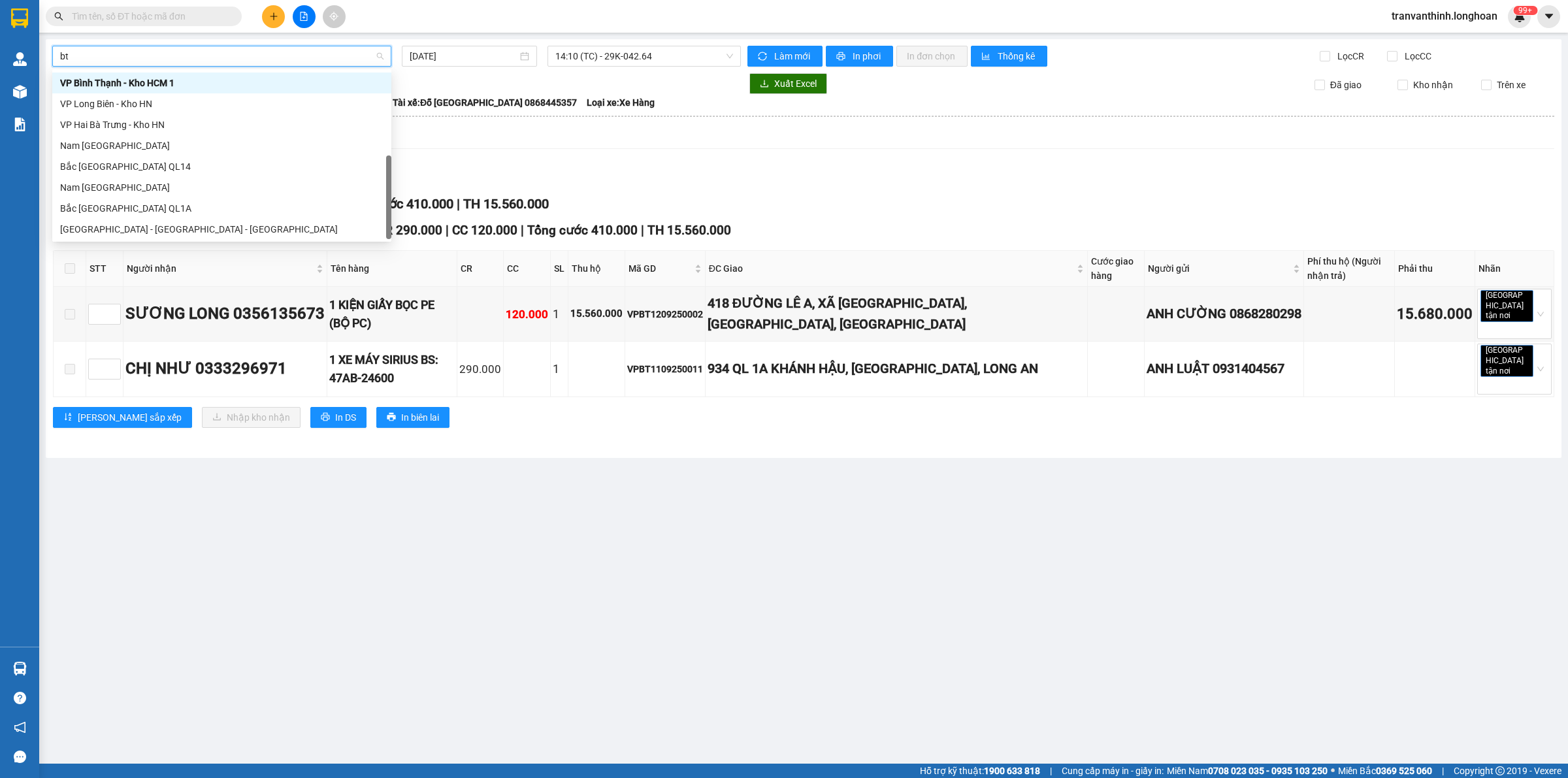
scroll to position [20, 0]
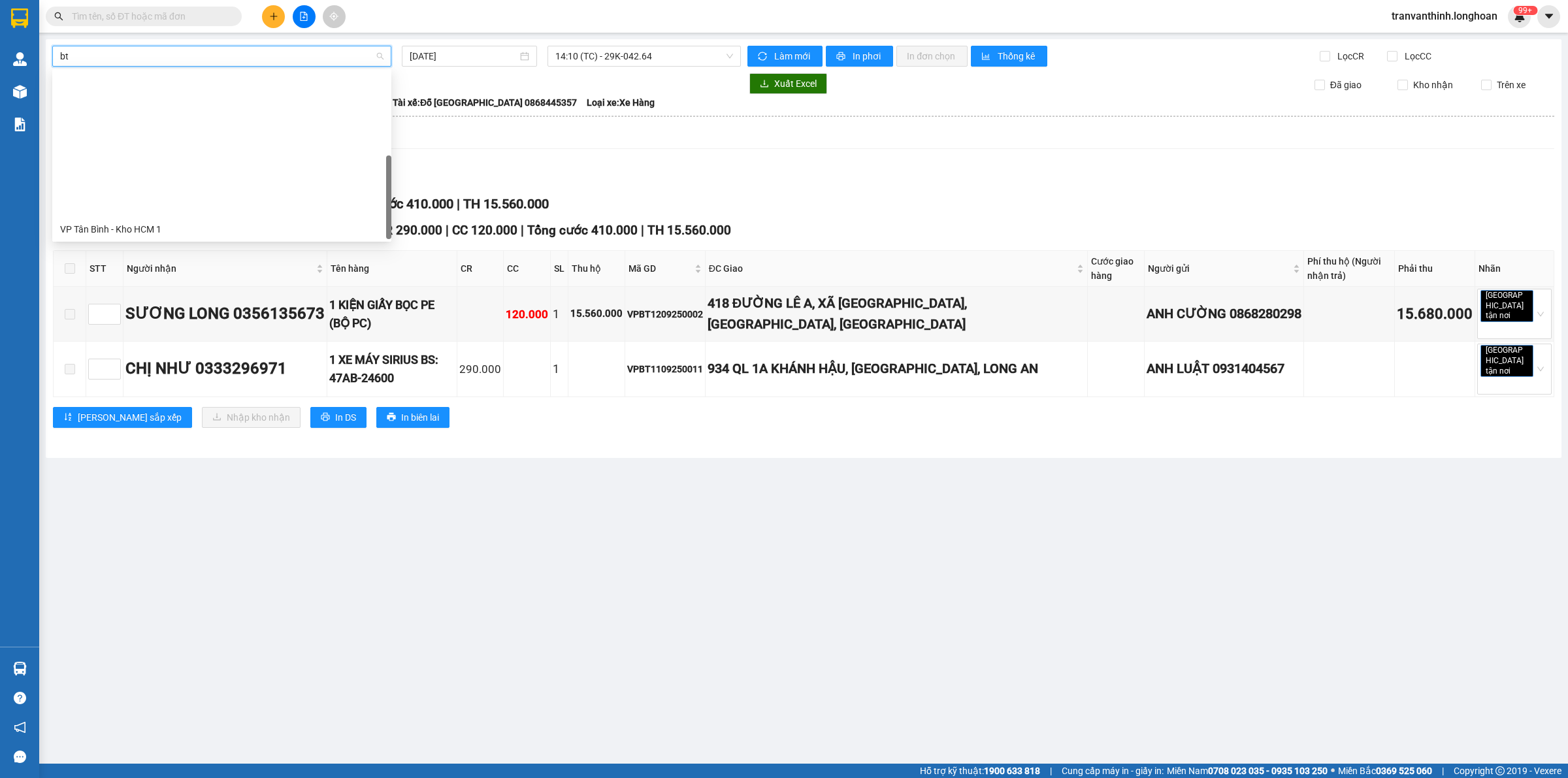
type input "btn"
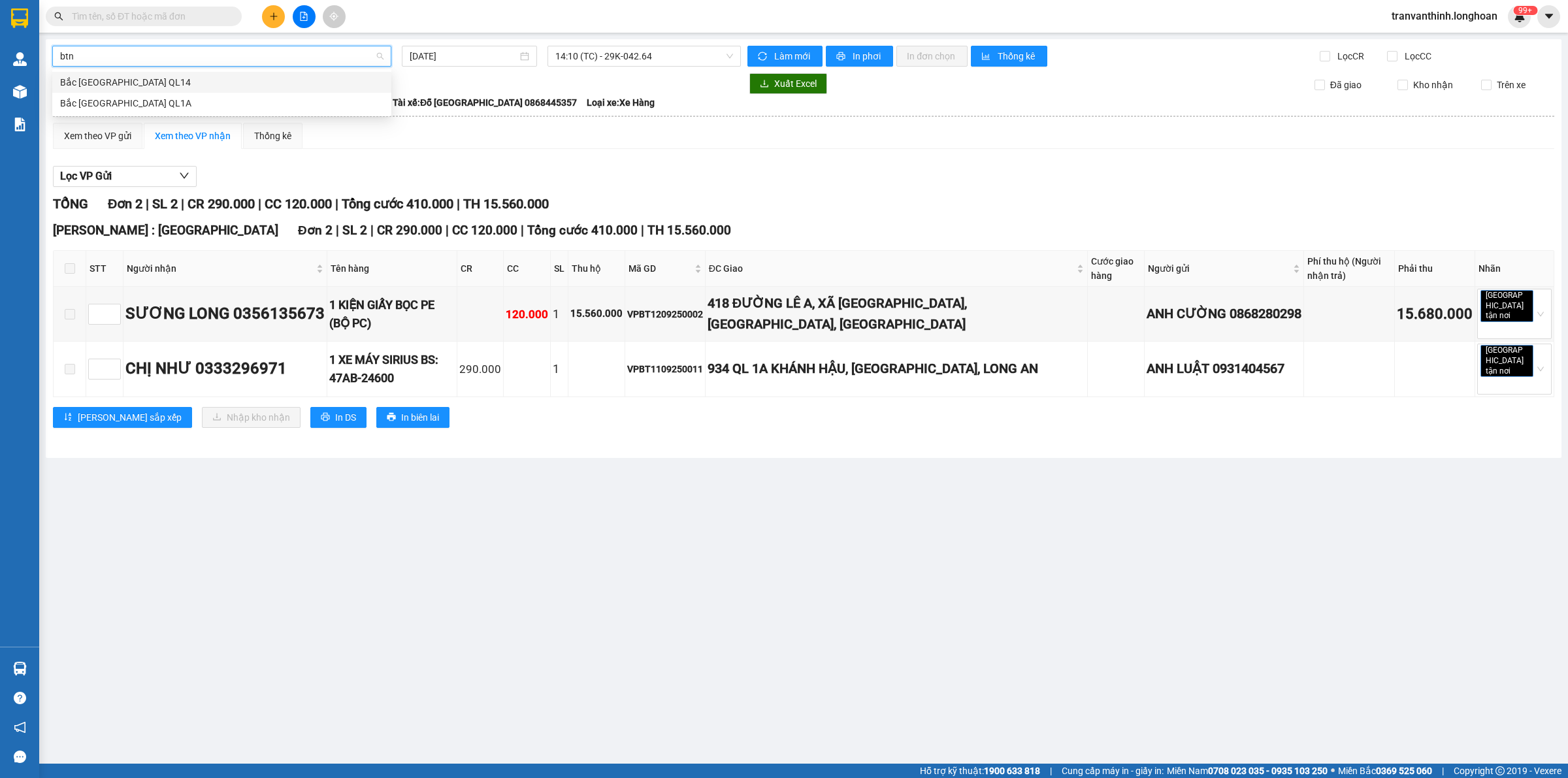
scroll to position [0, 0]
click at [161, 103] on div "Bắc [GEOGRAPHIC_DATA] QL1A" at bounding box center [221, 103] width 324 height 14
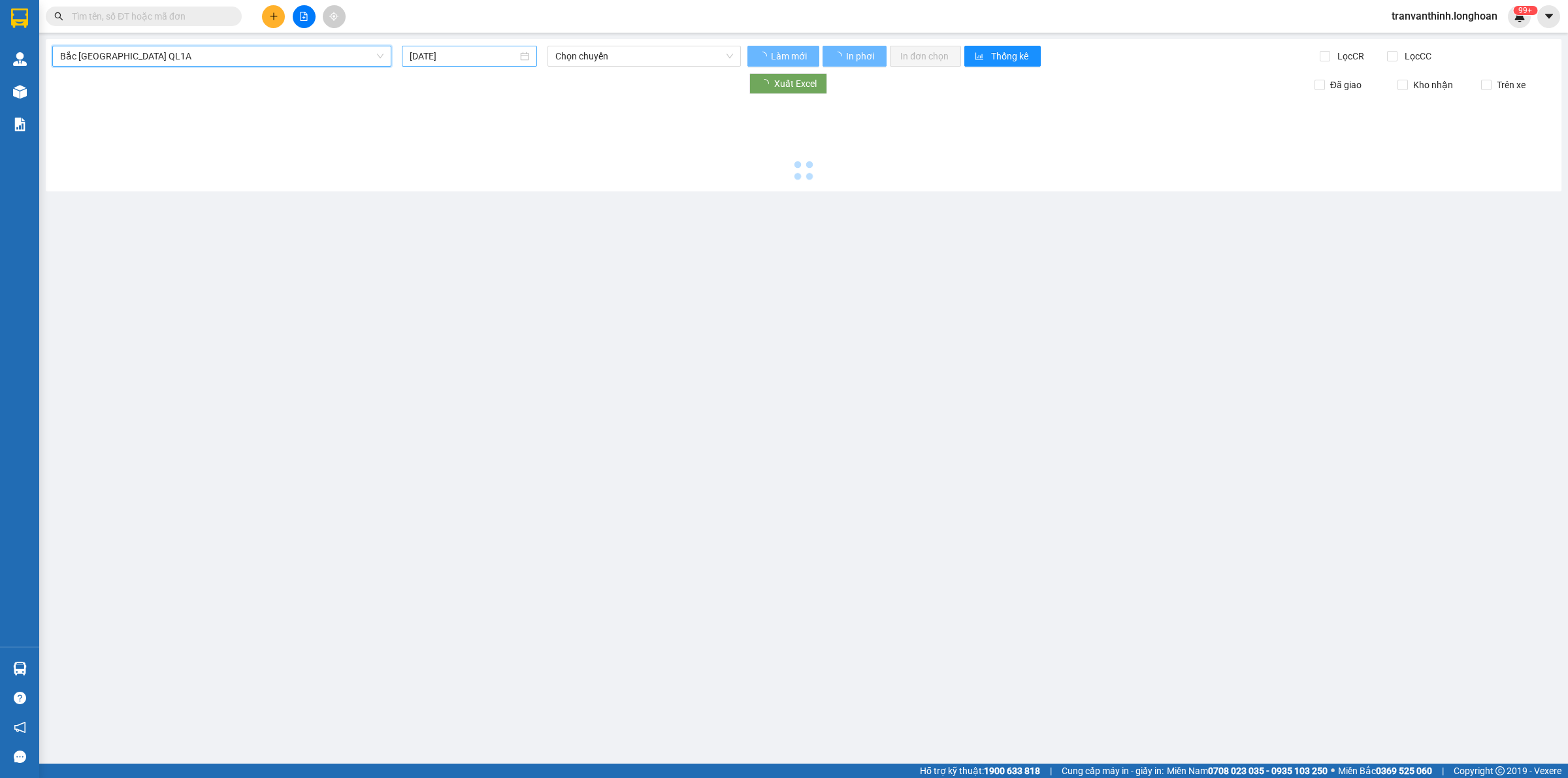
click at [479, 48] on div "[DATE]" at bounding box center [469, 56] width 135 height 21
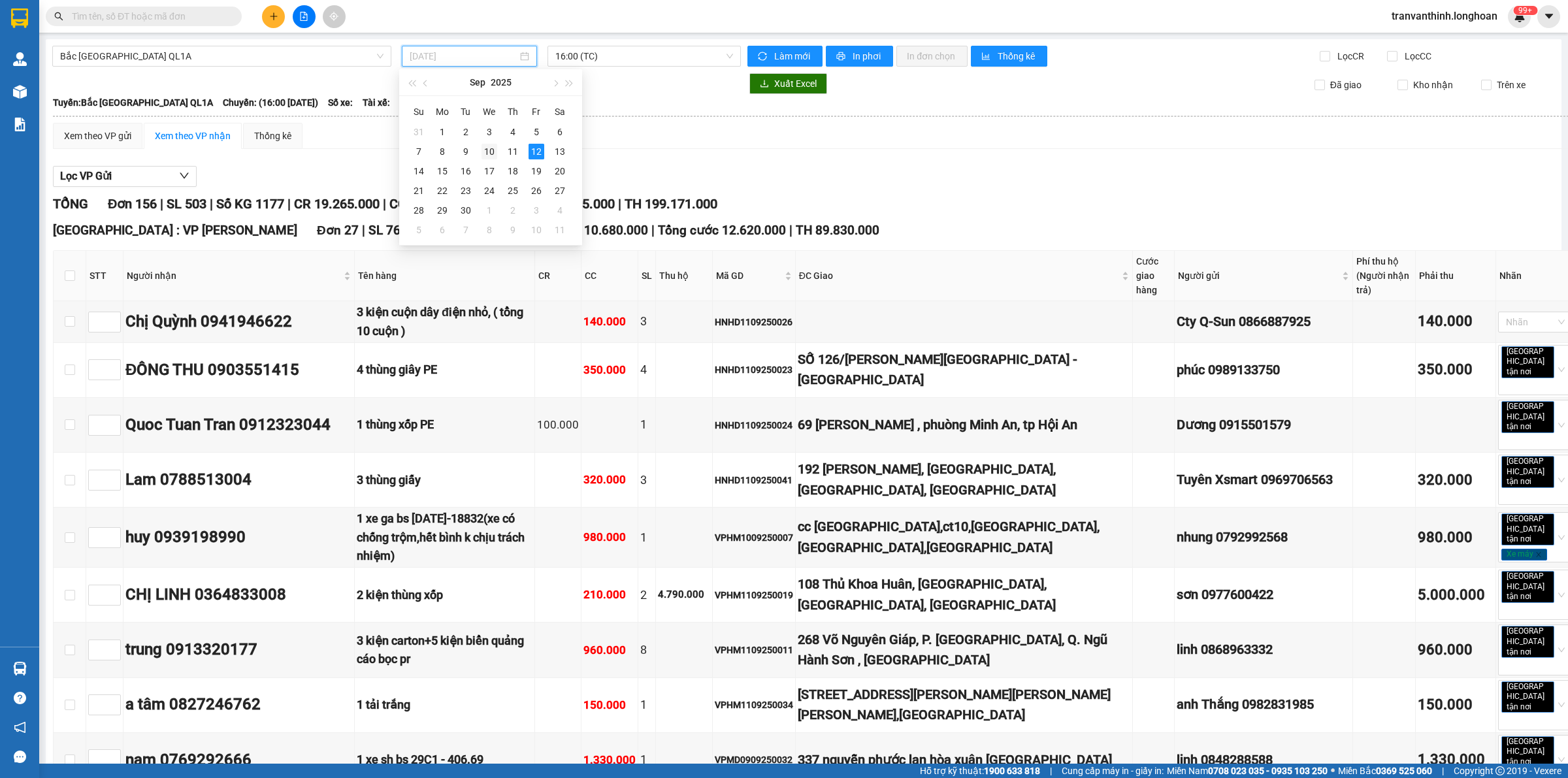
click at [493, 154] on div "10" at bounding box center [489, 151] width 16 height 16
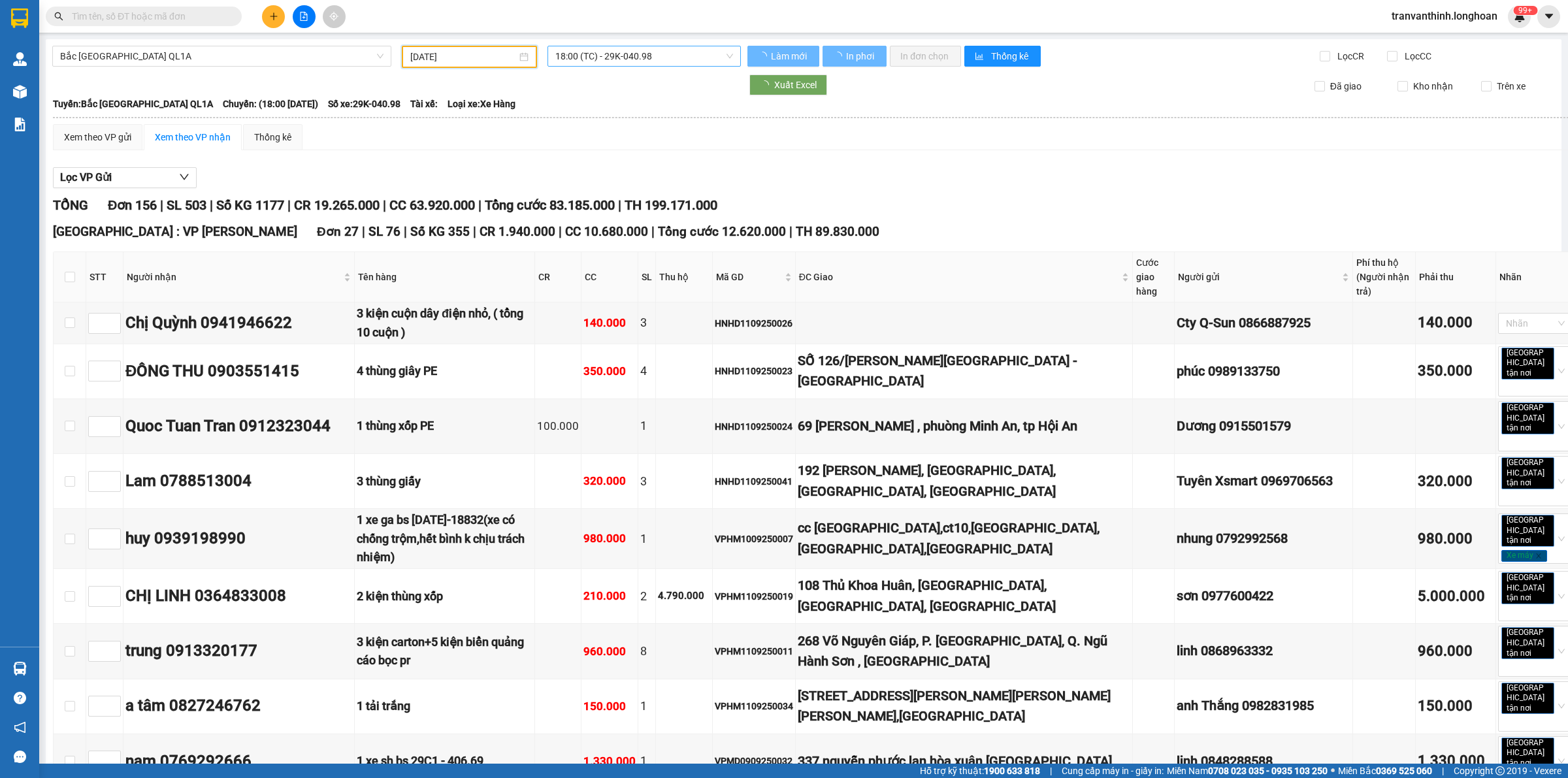
type input "[DATE]"
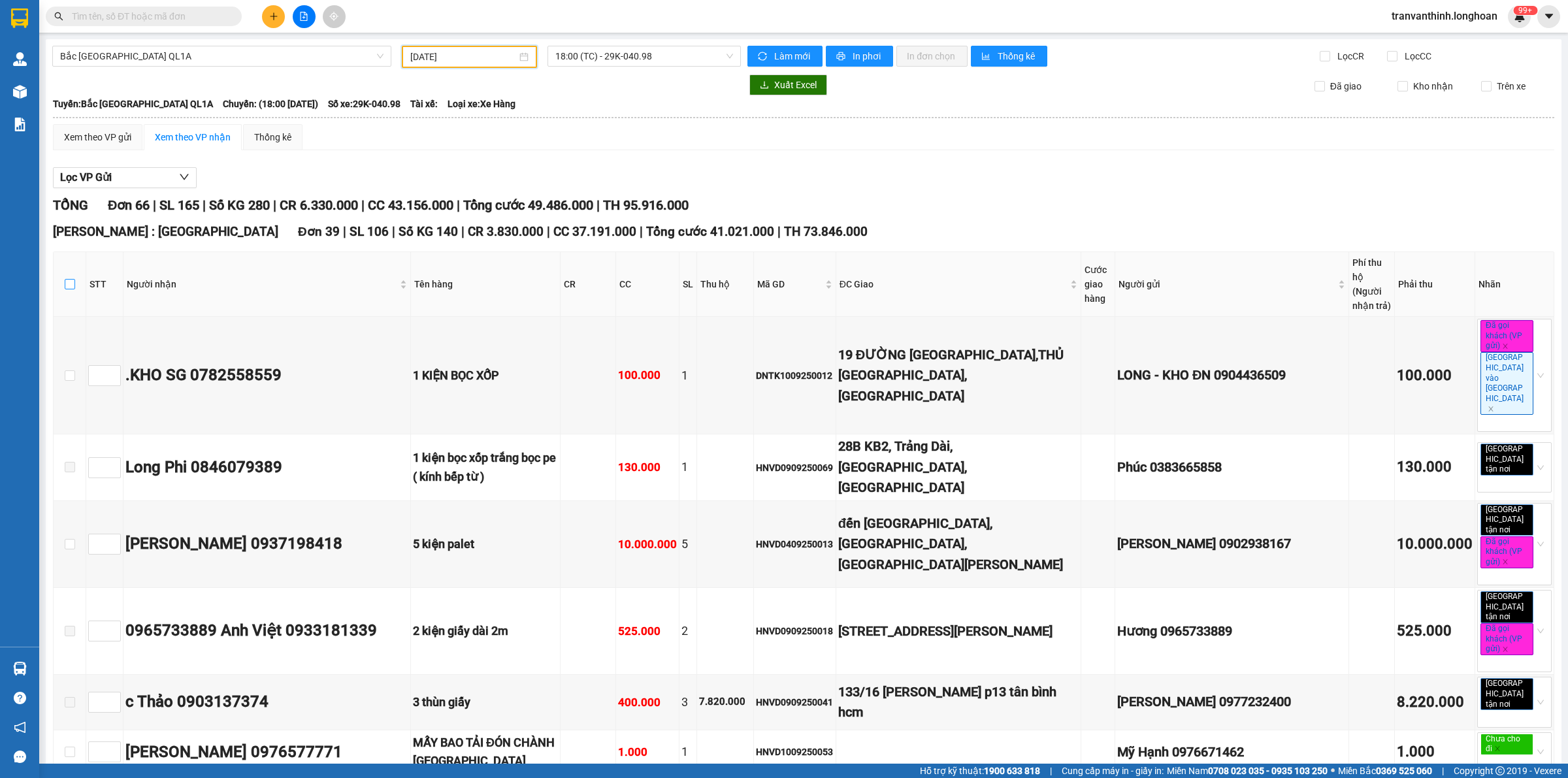
click at [68, 279] on input "checkbox" at bounding box center [70, 284] width 11 height 11
checkbox input "true"
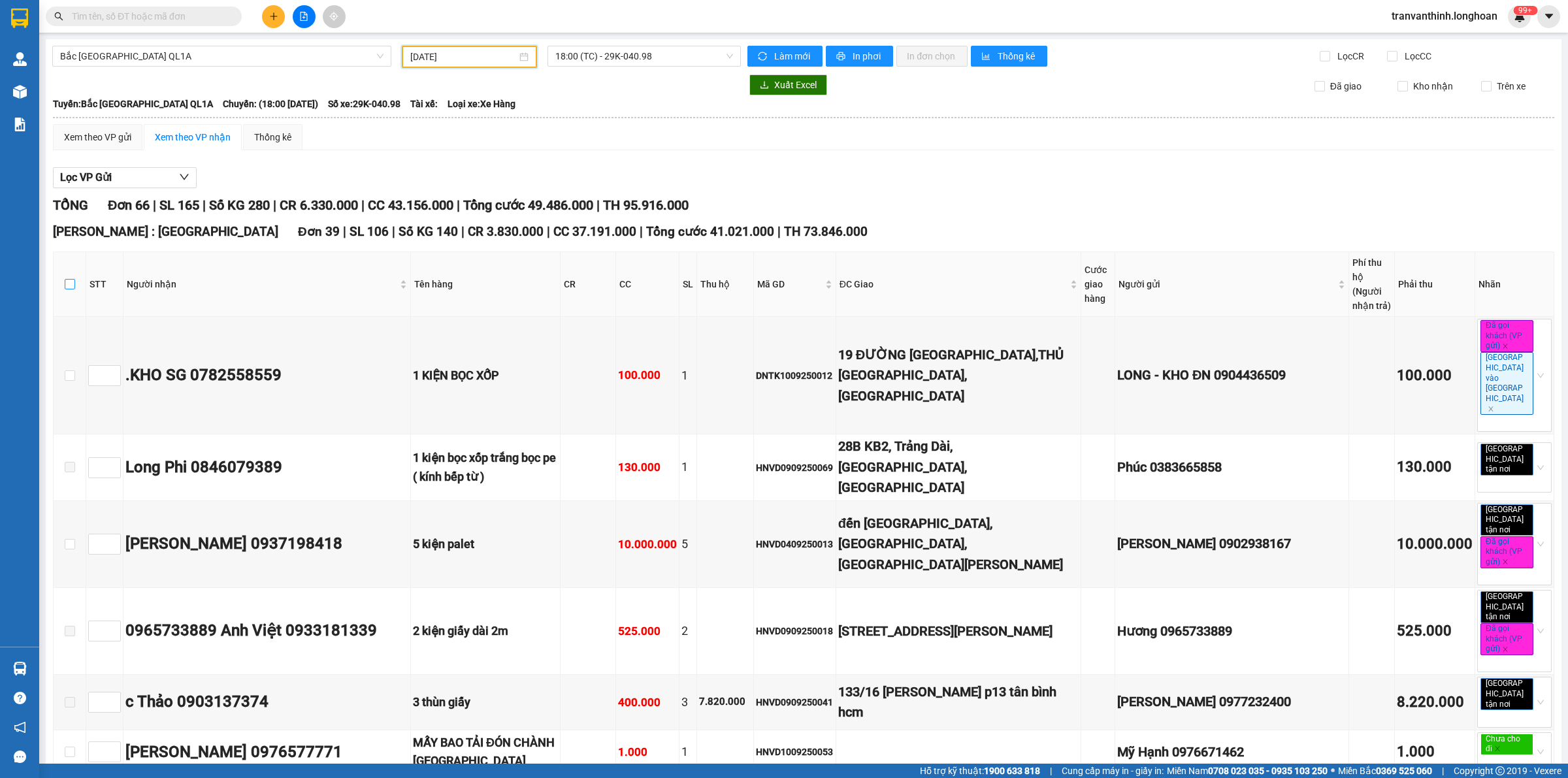
checkbox input "true"
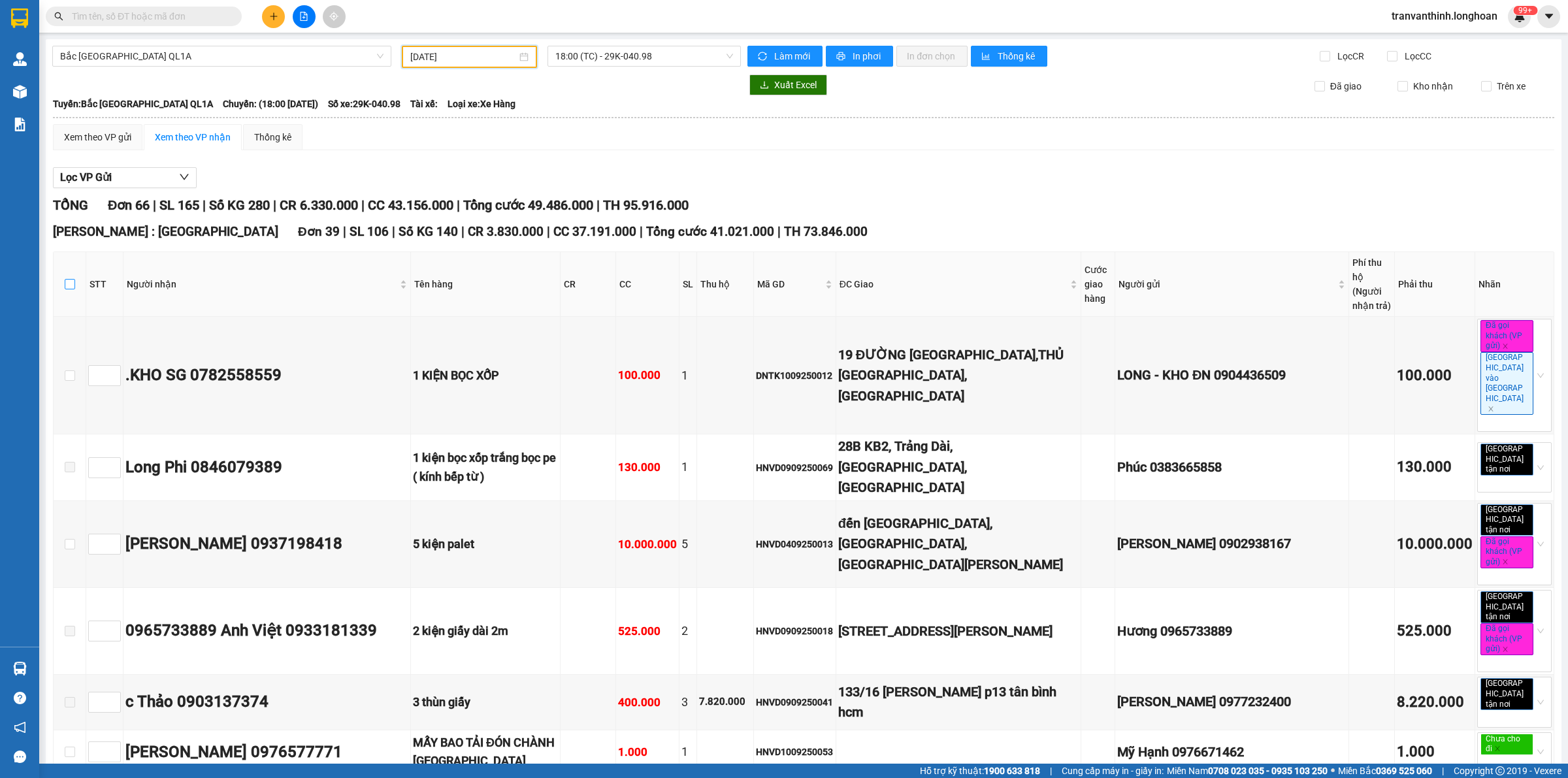
checkbox input "true"
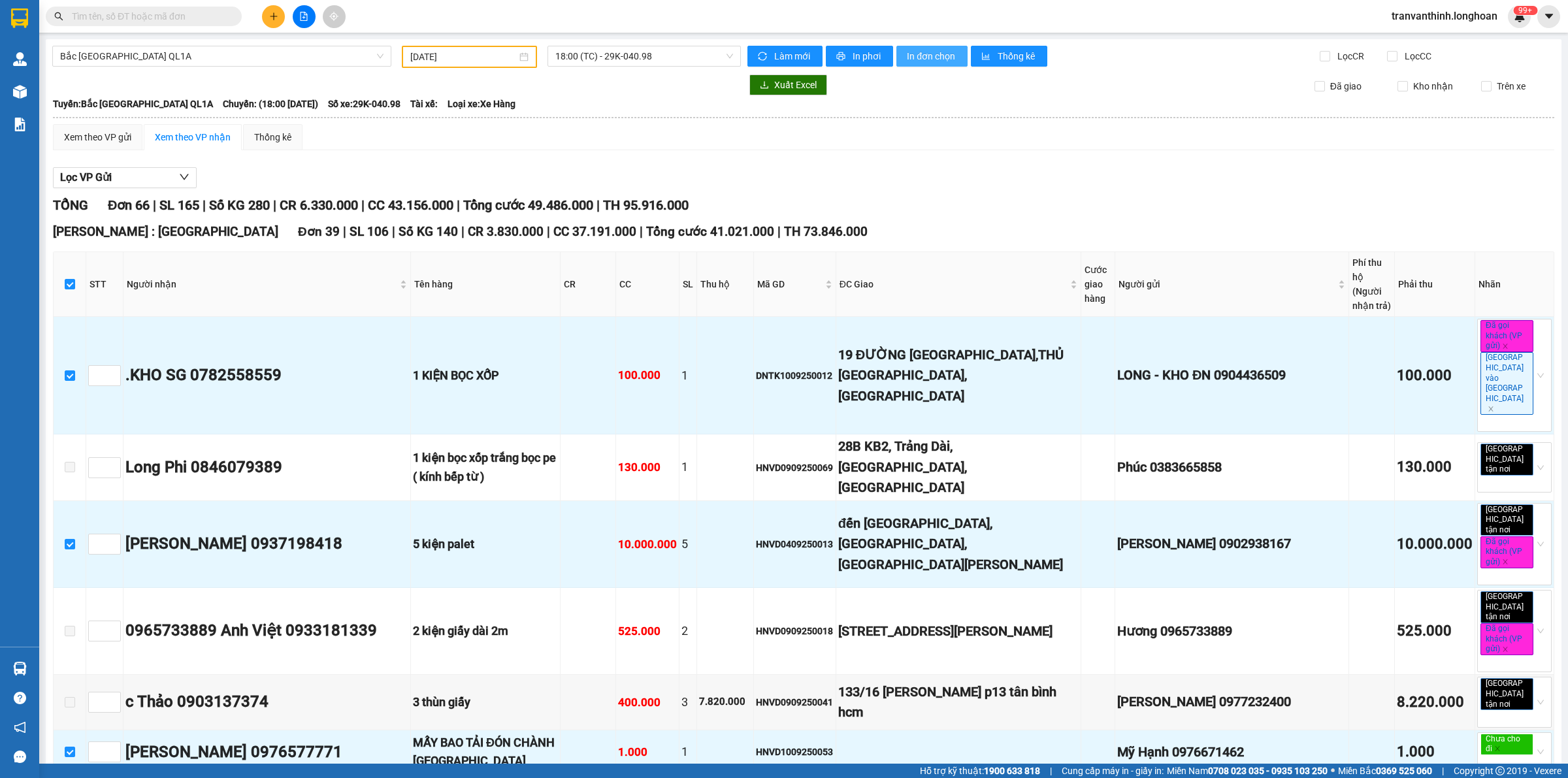
click at [923, 61] on span "In đơn chọn" at bounding box center [931, 56] width 50 height 14
click at [1209, 742] on div "Mỹ Hạnh 0976671462" at bounding box center [1231, 752] width 229 height 20
